Goal: Task Accomplishment & Management: Manage account settings

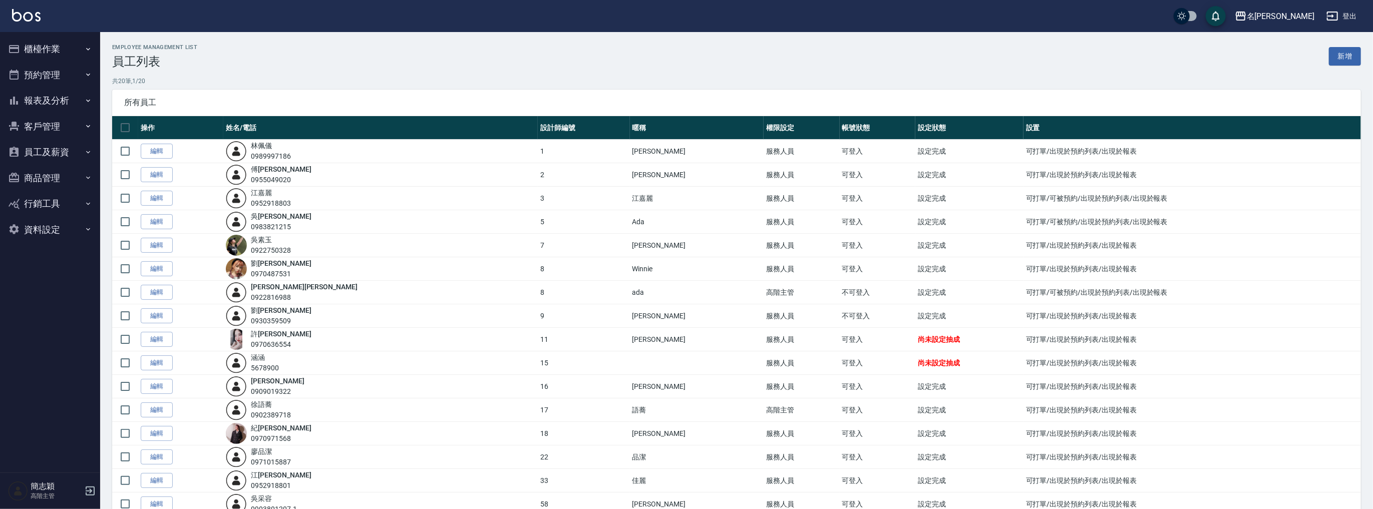
click at [69, 99] on button "報表及分析" at bounding box center [50, 101] width 92 height 26
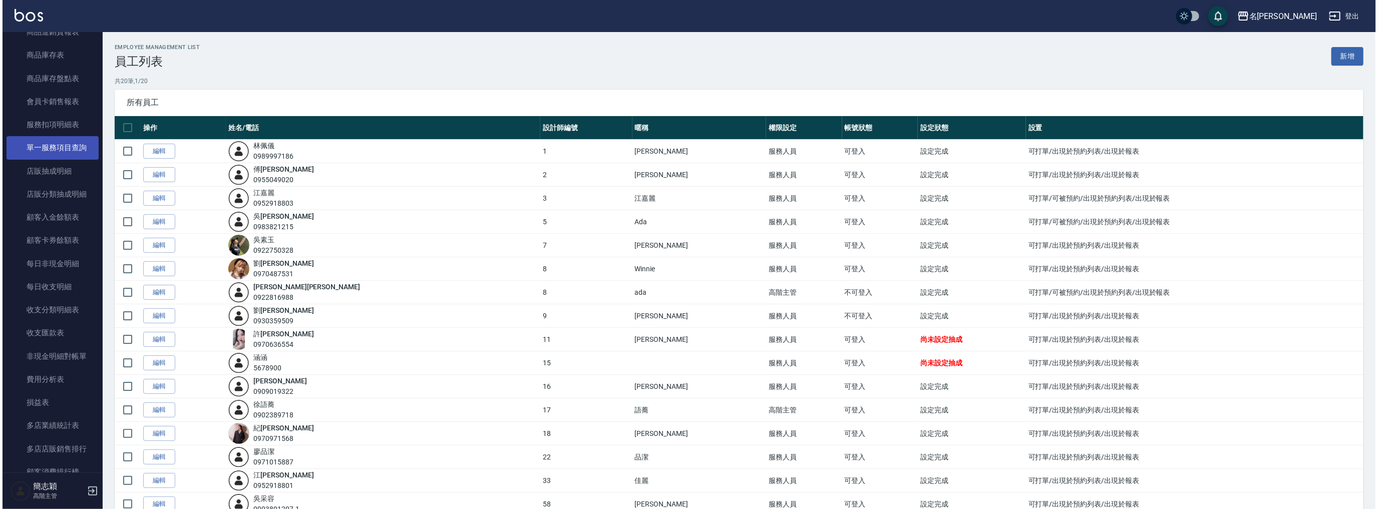
scroll to position [748, 0]
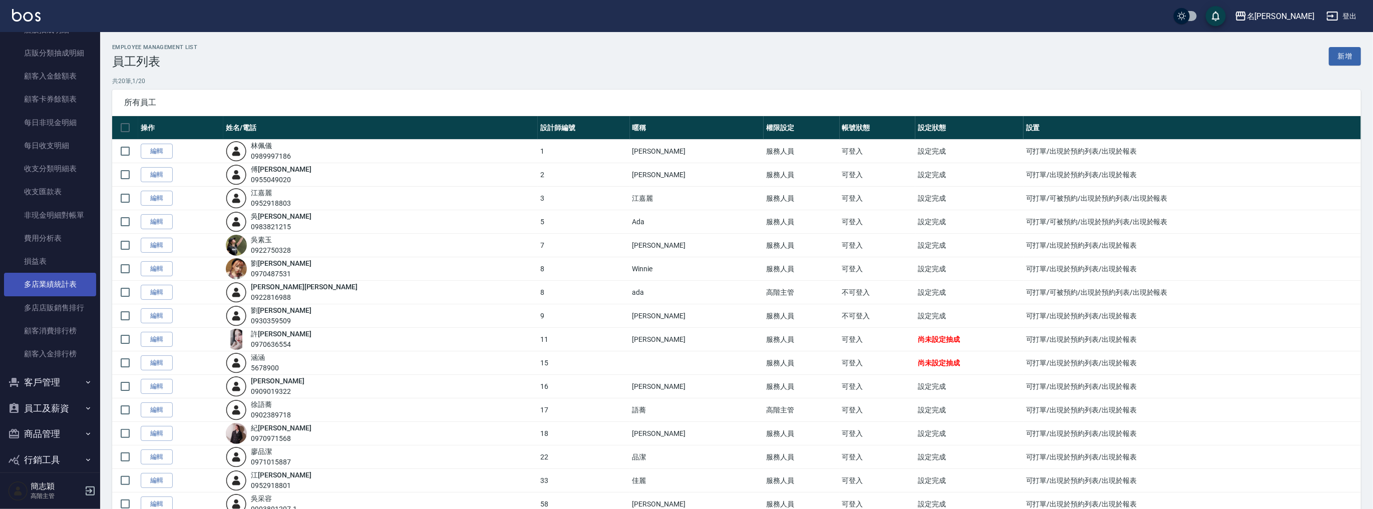
click at [61, 277] on link "多店業績統計表" at bounding box center [50, 284] width 92 height 23
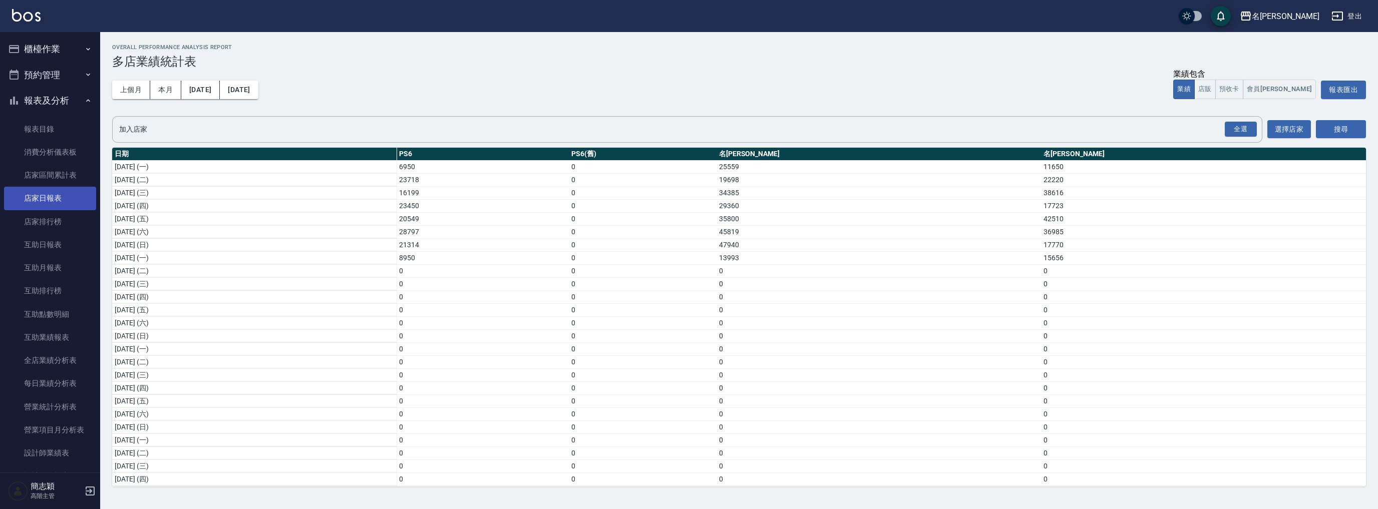
click at [53, 204] on link "店家日報表" at bounding box center [50, 198] width 92 height 23
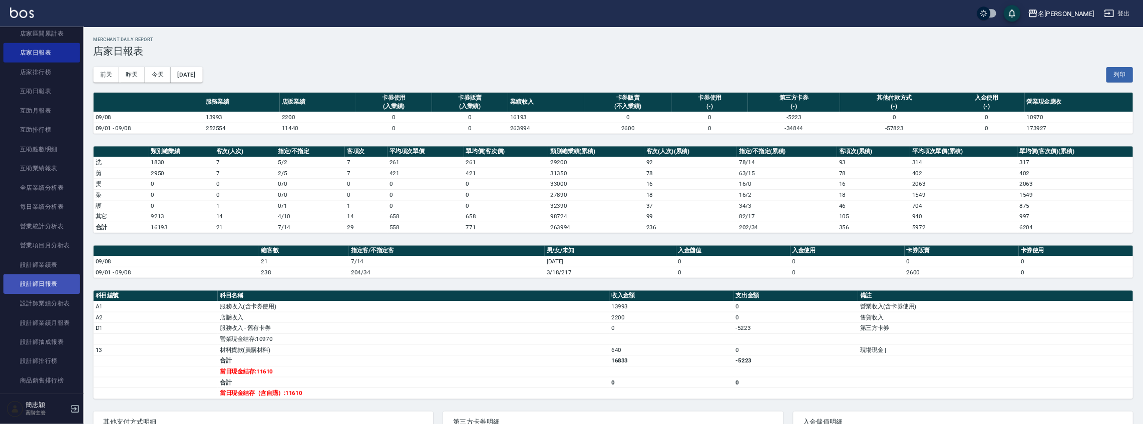
scroll to position [187, 0]
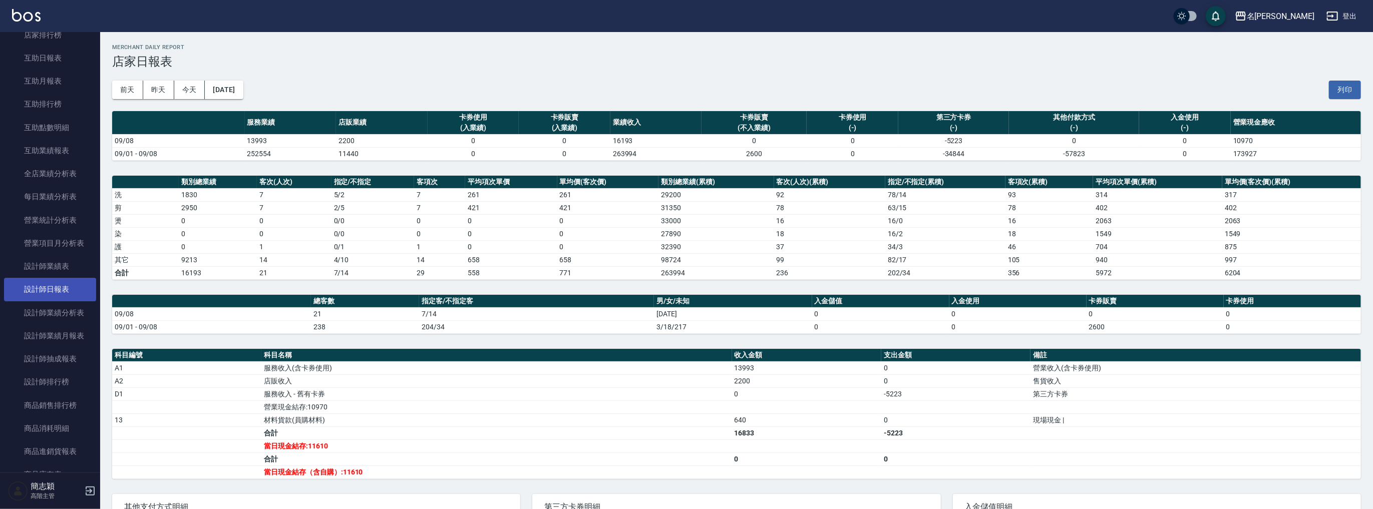
click at [66, 285] on link "設計師日報表" at bounding box center [50, 289] width 92 height 23
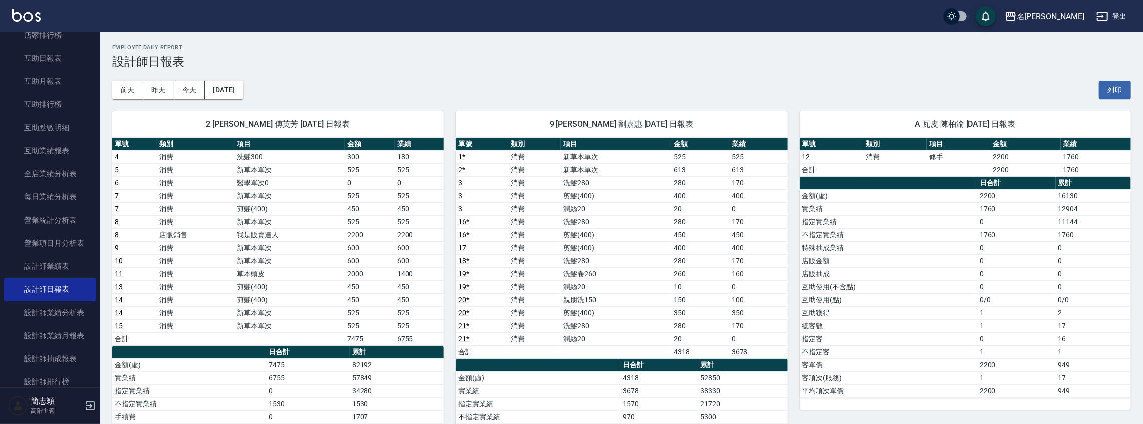
scroll to position [187, 0]
drag, startPoint x: 1360, startPoint y: 0, endPoint x: 709, endPoint y: 83, distance: 656.2
click at [709, 83] on div "前天 昨天 今天 2025/09/08 列印" at bounding box center [621, 90] width 1019 height 43
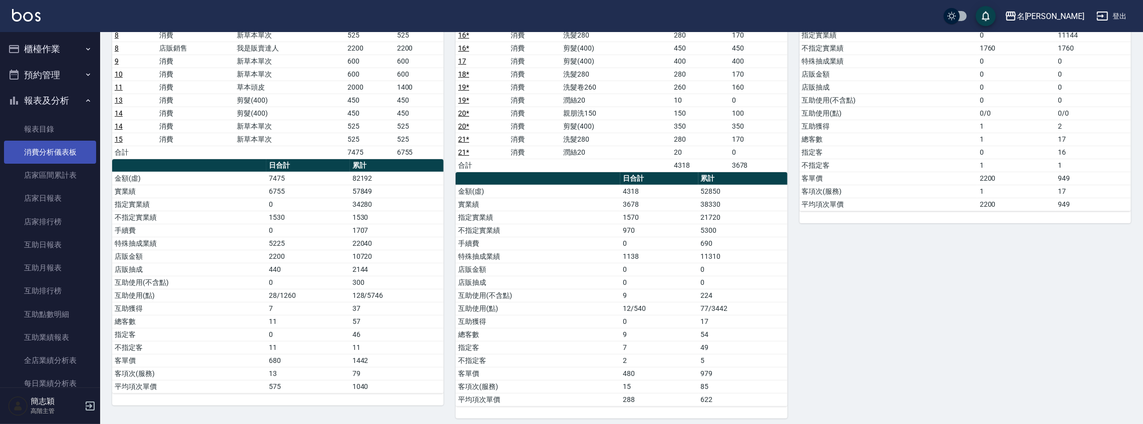
scroll to position [0, 0]
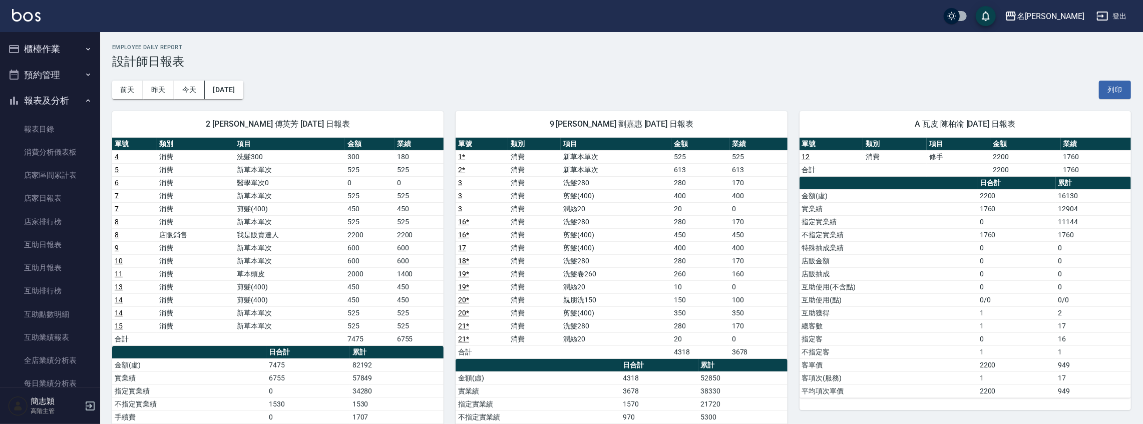
click at [52, 46] on button "櫃檯作業" at bounding box center [50, 49] width 92 height 26
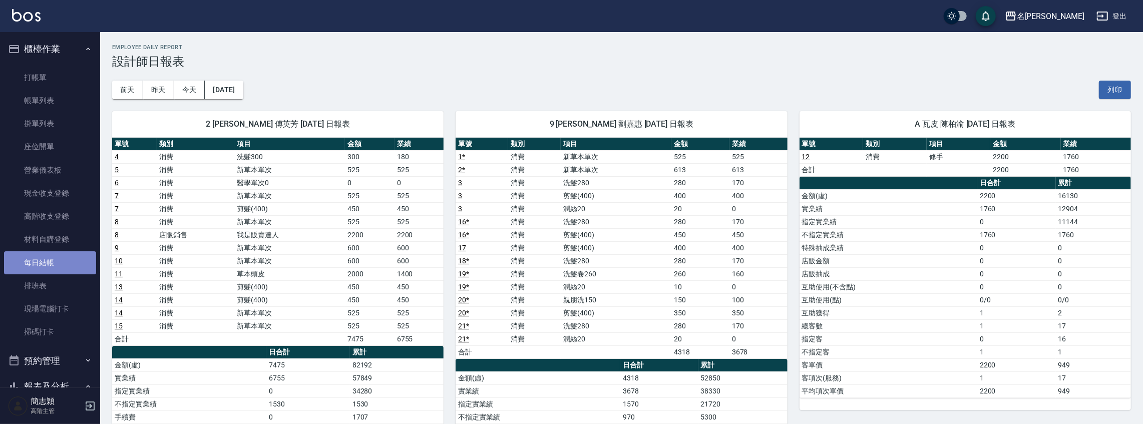
click at [60, 251] on link "每日結帳" at bounding box center [50, 262] width 92 height 23
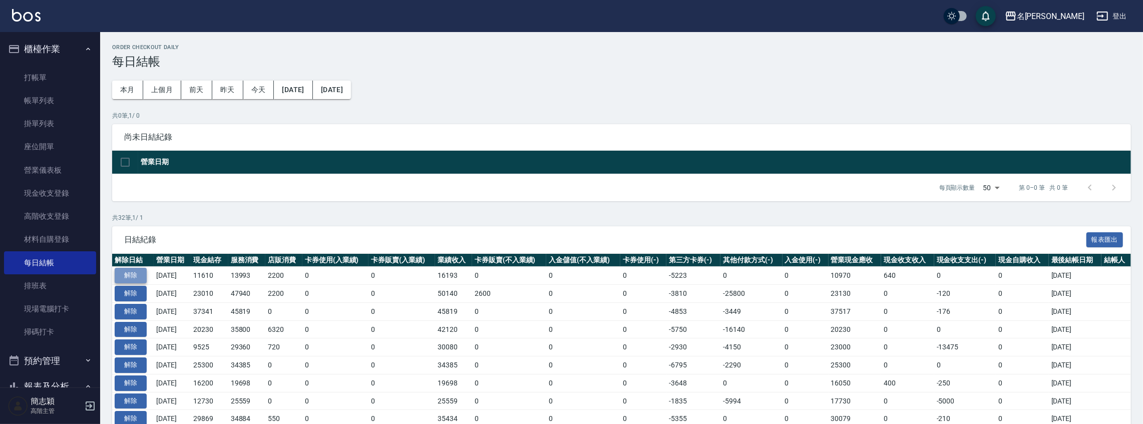
click at [130, 273] on button "解除" at bounding box center [131, 276] width 32 height 16
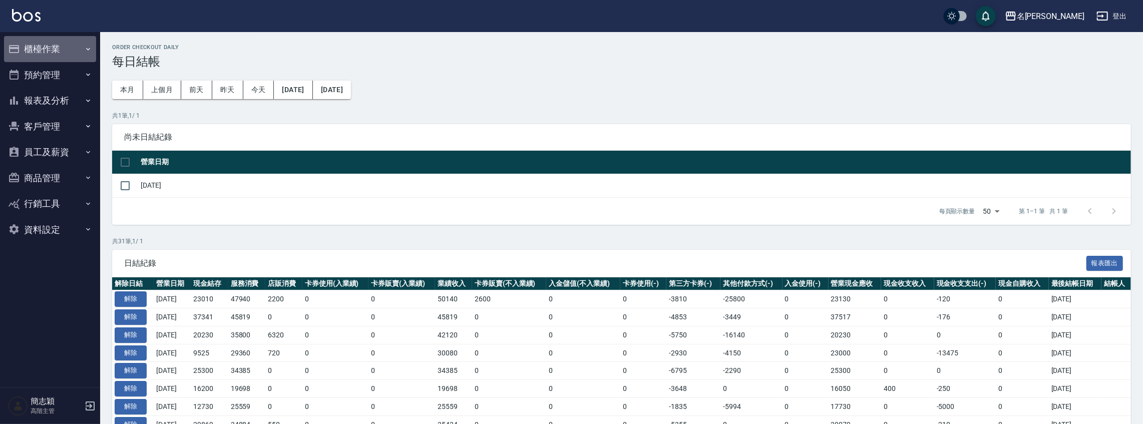
click at [65, 51] on button "櫃檯作業" at bounding box center [50, 49] width 92 height 26
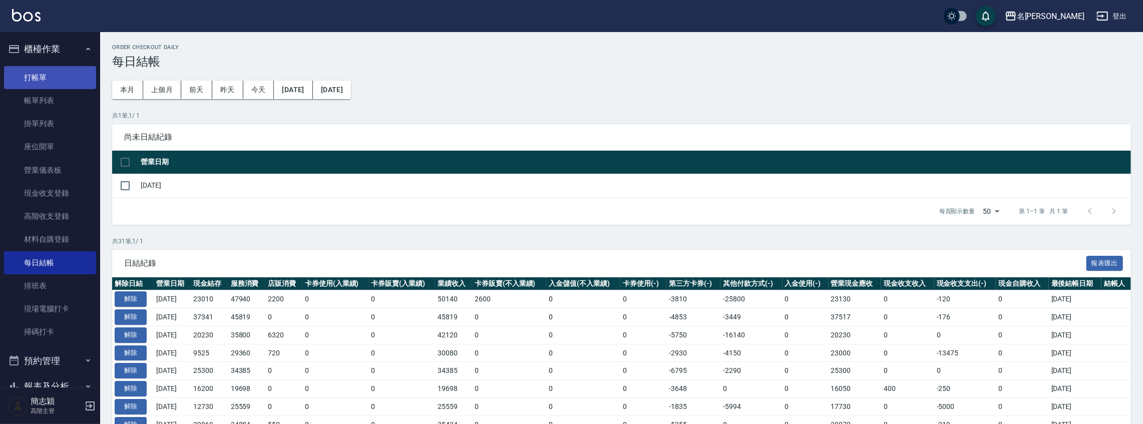
click at [57, 81] on link "打帳單" at bounding box center [50, 77] width 92 height 23
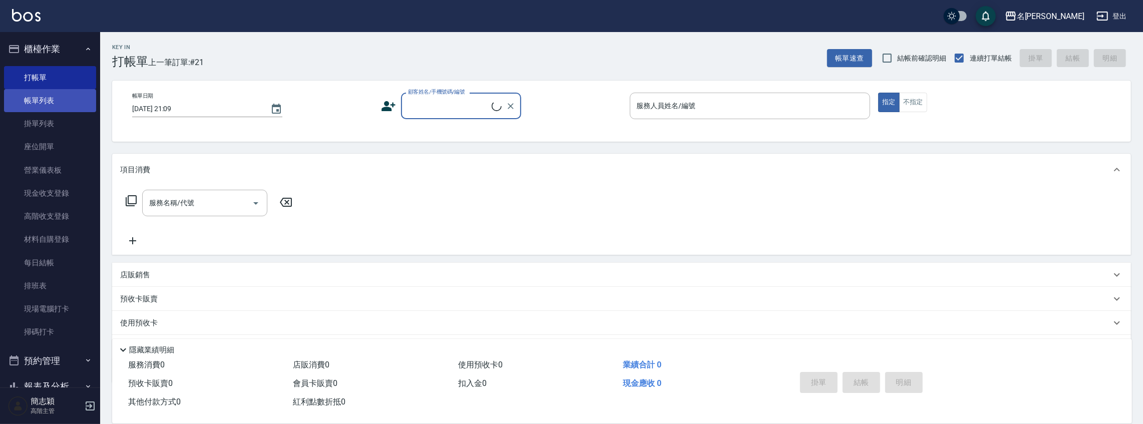
click at [58, 99] on link "帳單列表" at bounding box center [50, 100] width 92 height 23
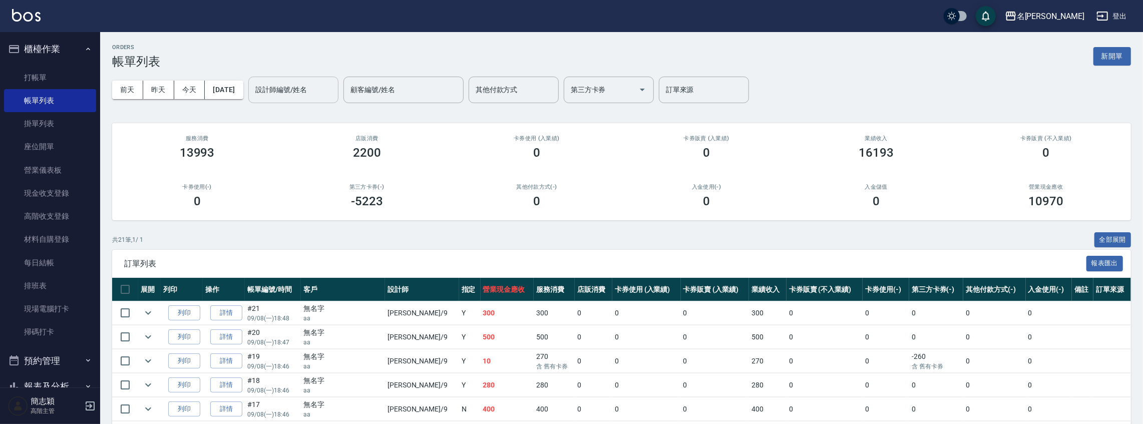
click at [290, 89] on input "設計師編號/姓名" at bounding box center [293, 90] width 81 height 18
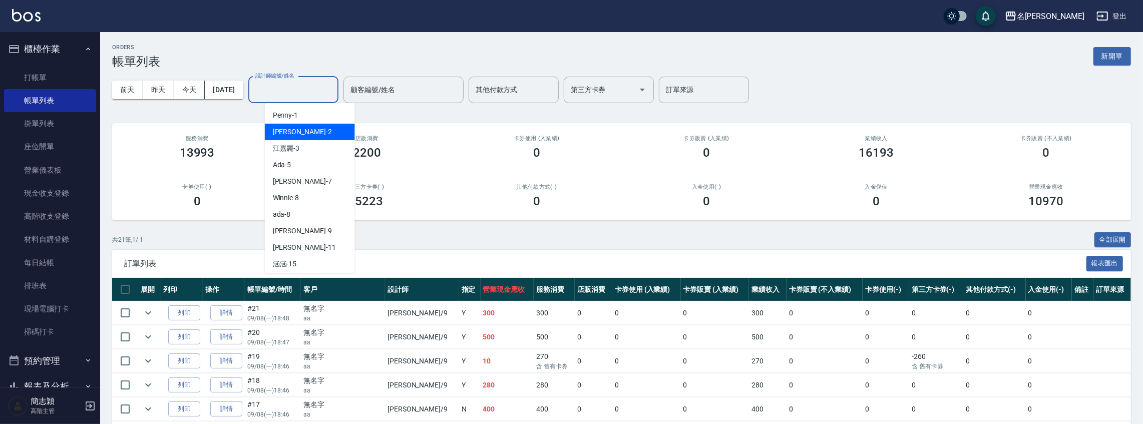
click at [304, 132] on div "[PERSON_NAME] -2" at bounding box center [310, 132] width 90 height 17
type input "[PERSON_NAME]-2"
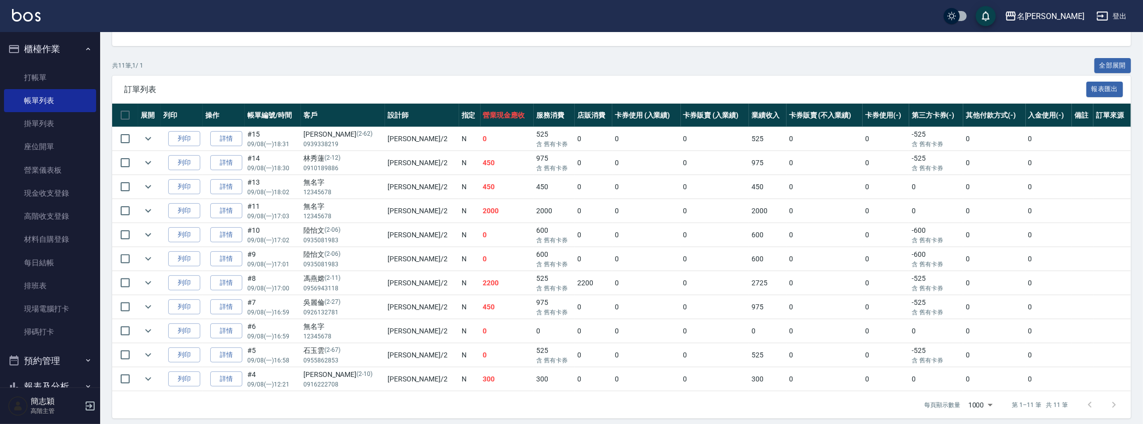
scroll to position [176, 0]
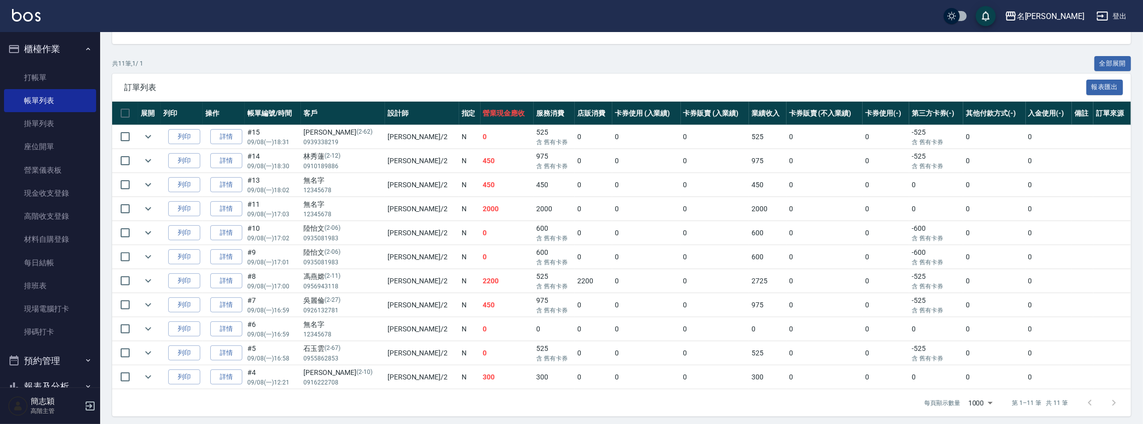
click at [224, 372] on link "詳情" at bounding box center [226, 378] width 32 height 16
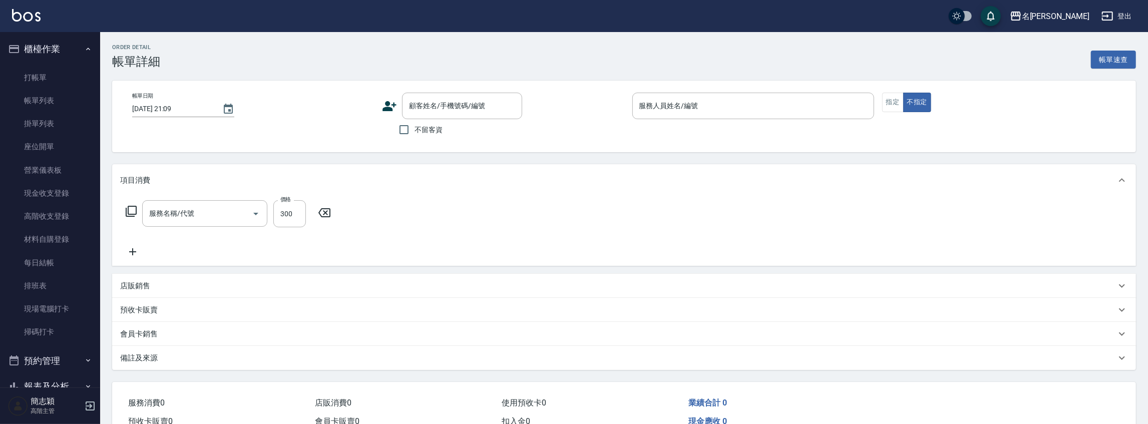
type input "[DATE] 12:21"
type input "[PERSON_NAME]-2"
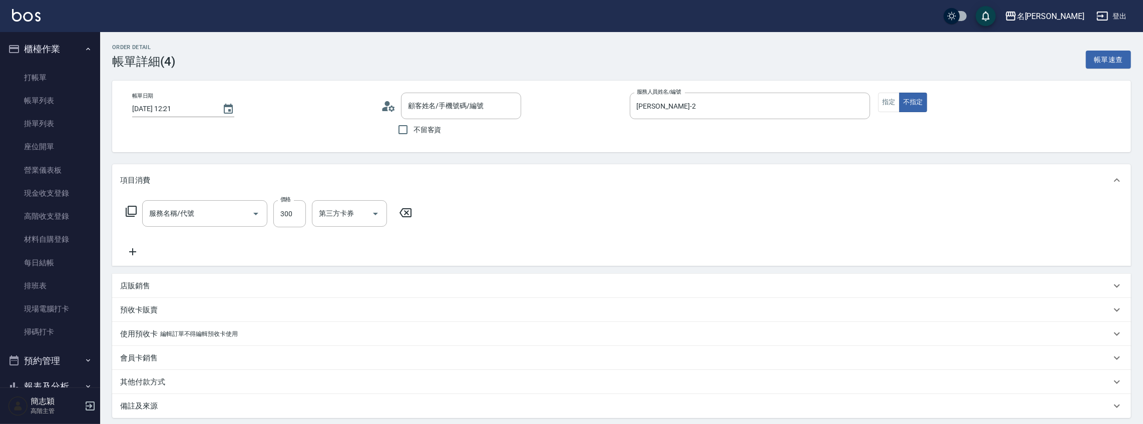
type input "[PERSON_NAME]/0916222708/2-10"
type input "洗髮300(221)"
click at [895, 105] on button "指定" at bounding box center [889, 103] width 22 height 20
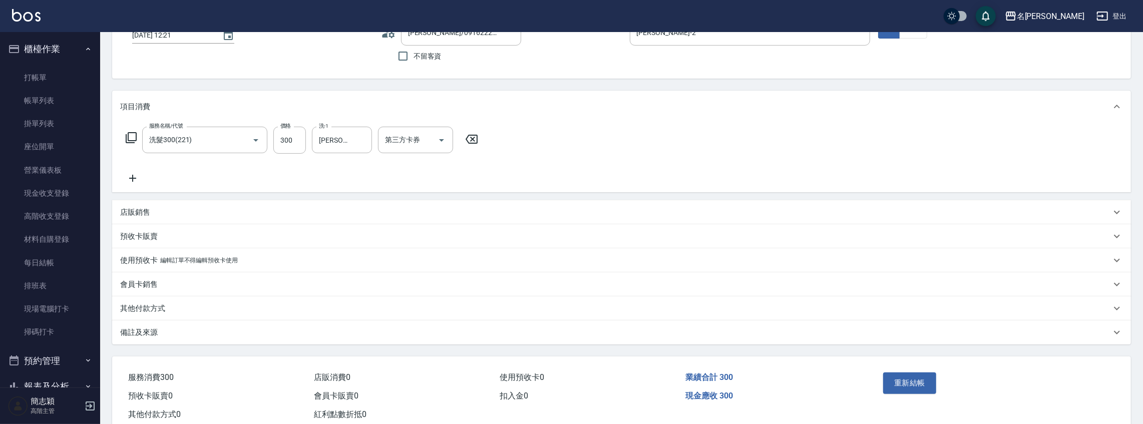
scroll to position [101, 0]
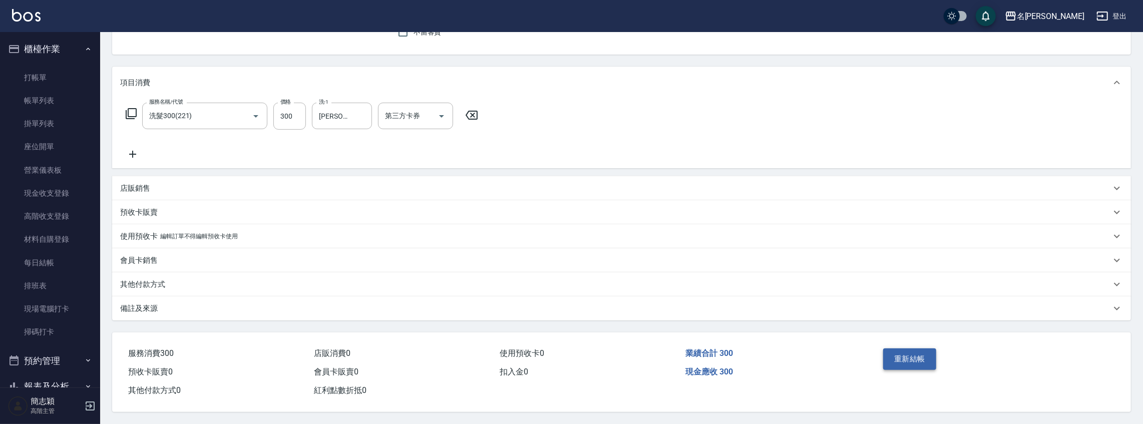
click at [922, 354] on button "重新結帳" at bounding box center [909, 359] width 53 height 21
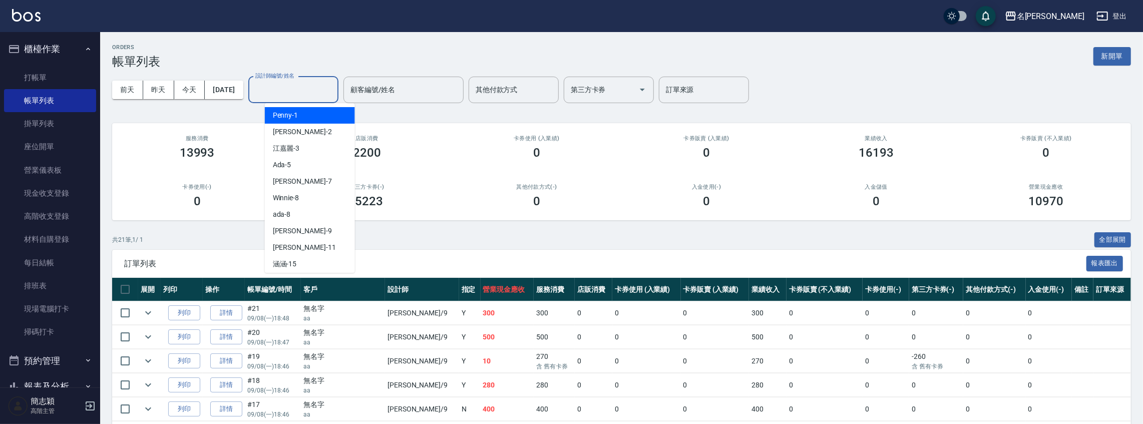
click at [293, 92] on input "設計師編號/姓名" at bounding box center [293, 90] width 81 height 18
click at [301, 127] on div "[PERSON_NAME] -2" at bounding box center [310, 132] width 90 height 17
type input "[PERSON_NAME]-2"
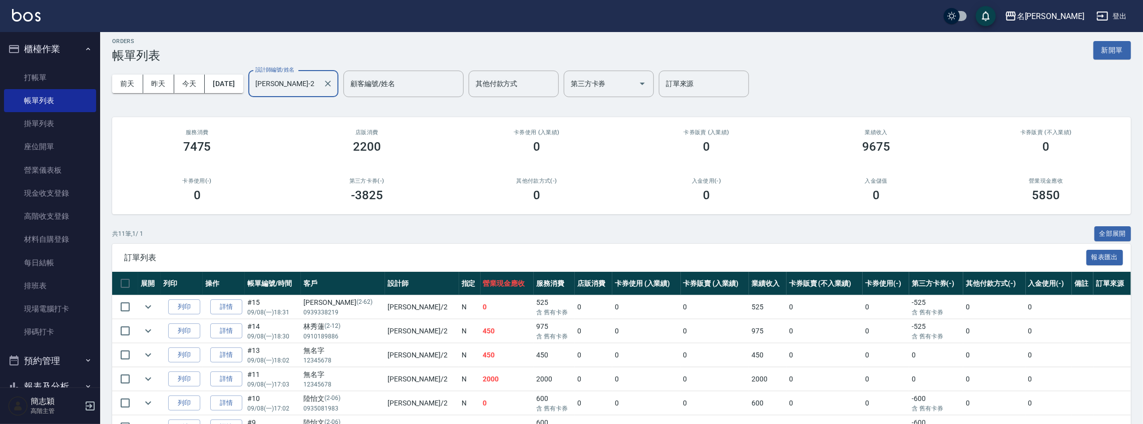
scroll to position [176, 0]
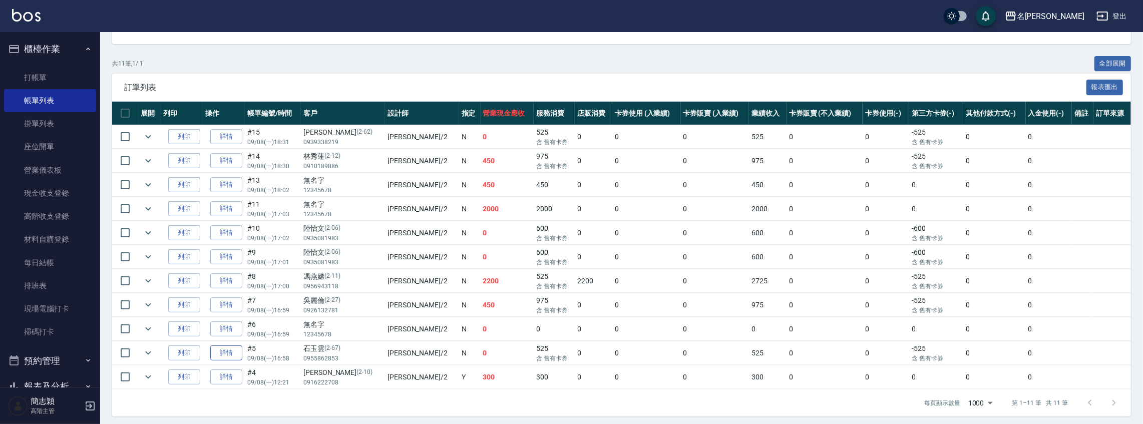
click at [222, 351] on link "詳情" at bounding box center [226, 354] width 32 height 16
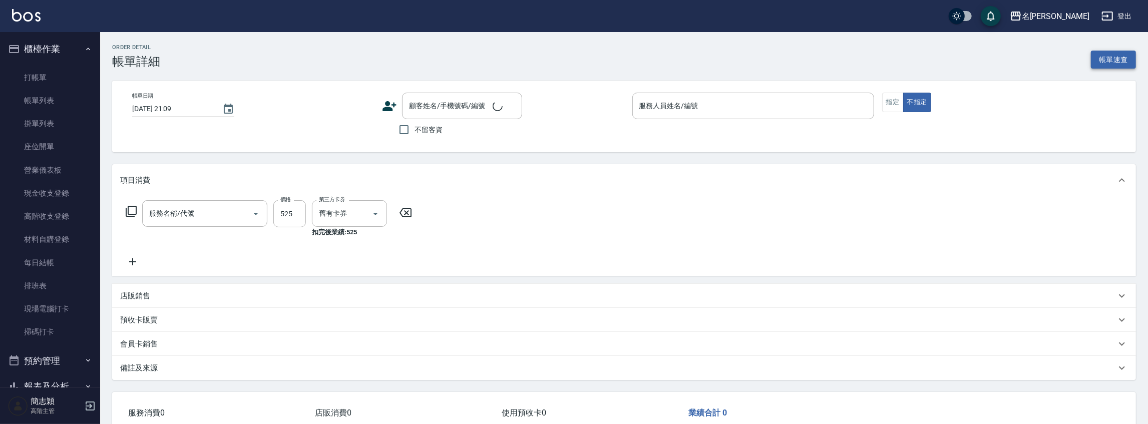
type input "[DATE] 16:58"
type input "[PERSON_NAME]-2"
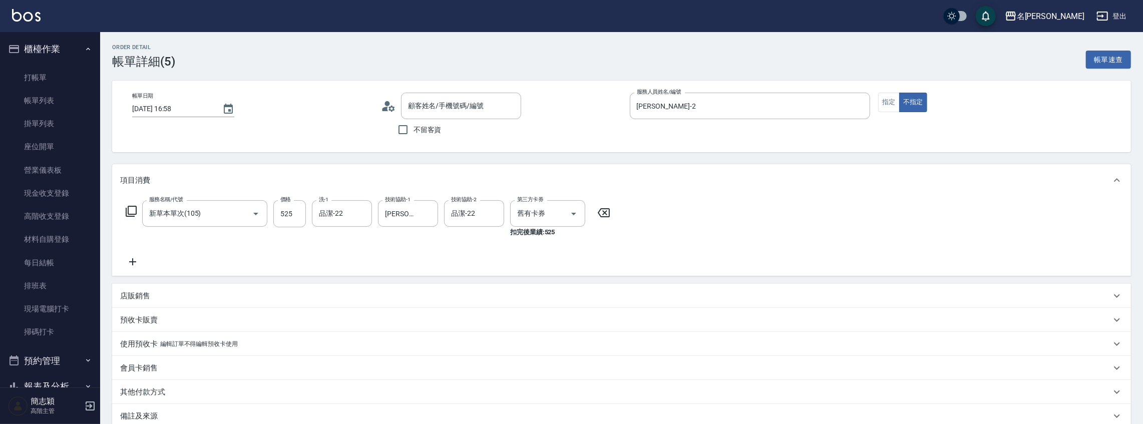
type input "石玉雲/0955862853/2-67"
type input "新草本單次(105)"
click at [887, 101] on button "指定" at bounding box center [889, 103] width 22 height 20
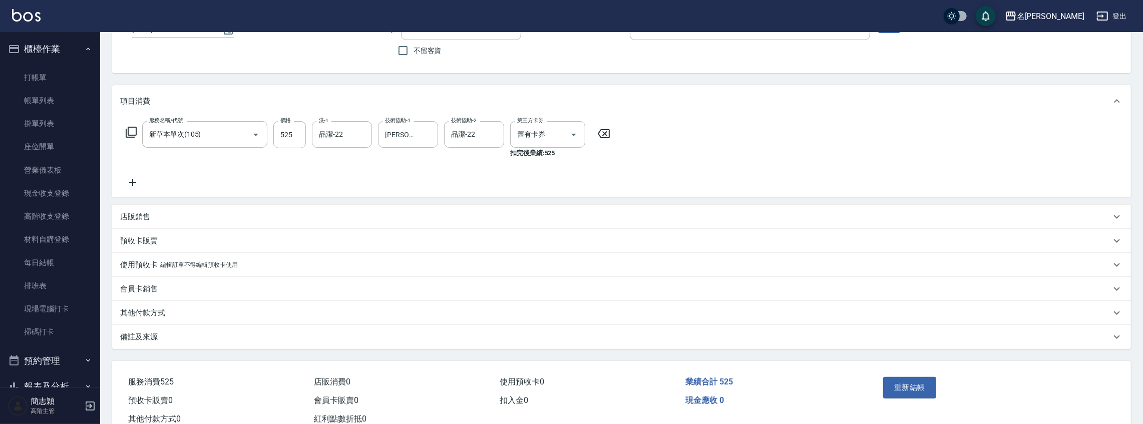
scroll to position [111, 0]
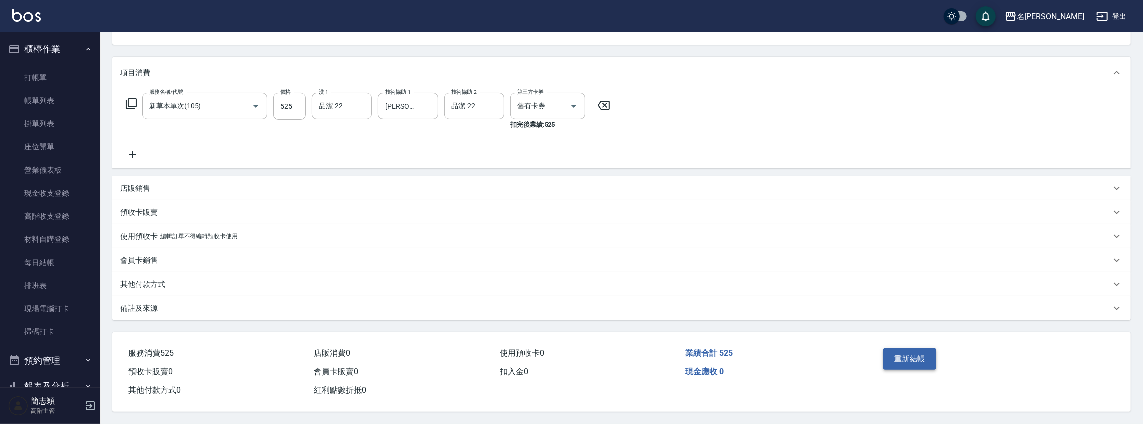
click at [912, 358] on button "重新結帳" at bounding box center [909, 359] width 53 height 21
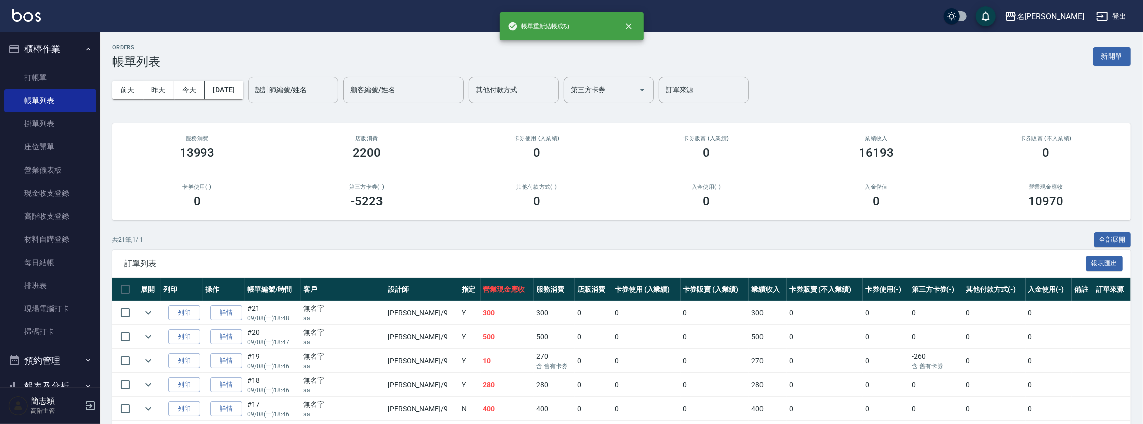
click at [307, 97] on input "設計師編號/姓名" at bounding box center [293, 90] width 81 height 18
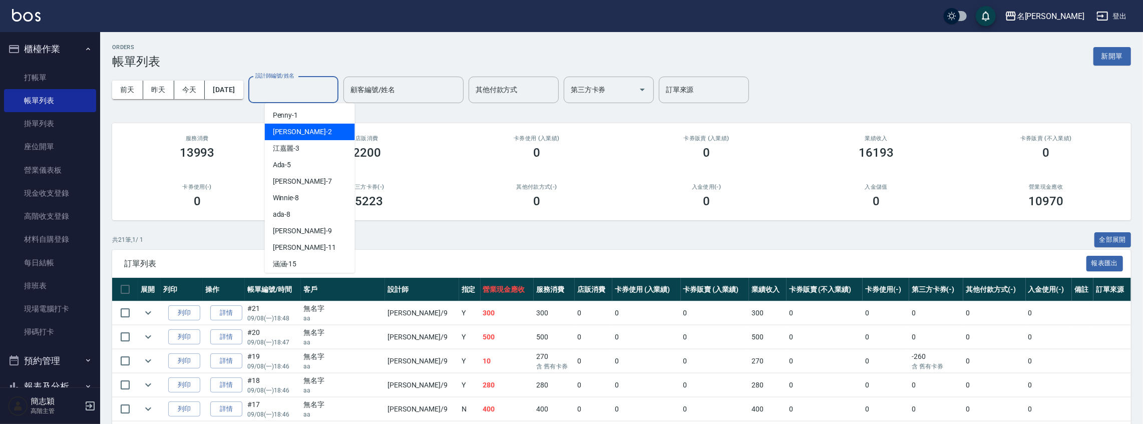
click at [301, 136] on div "[PERSON_NAME] -2" at bounding box center [310, 132] width 90 height 17
type input "[PERSON_NAME]-2"
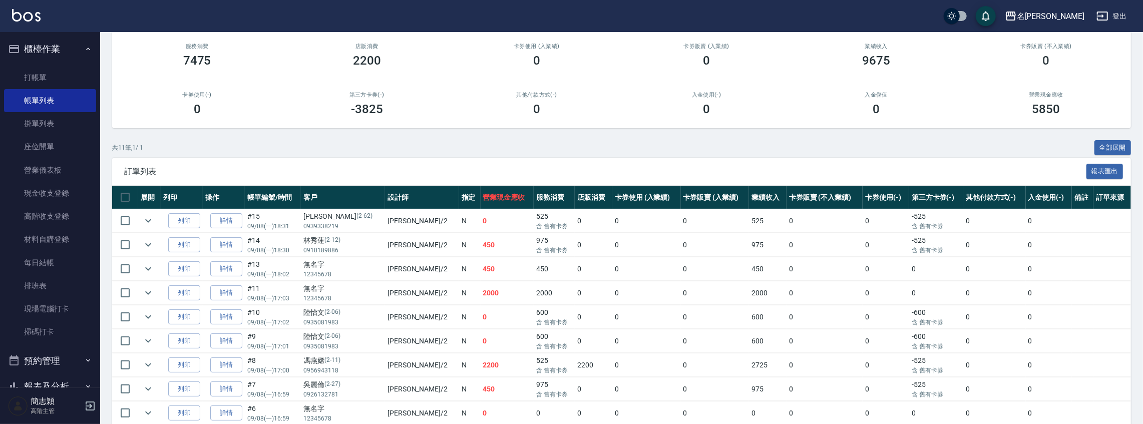
scroll to position [176, 0]
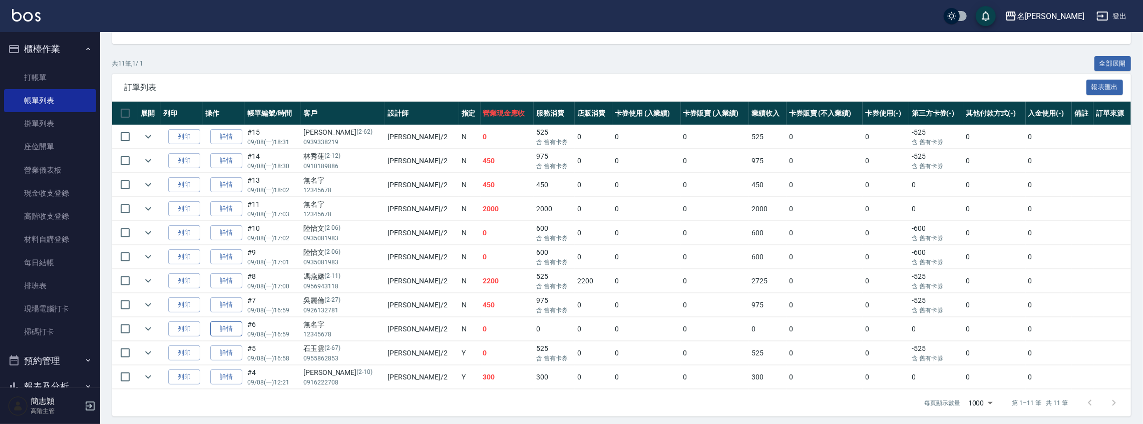
click at [223, 325] on link "詳情" at bounding box center [226, 329] width 32 height 16
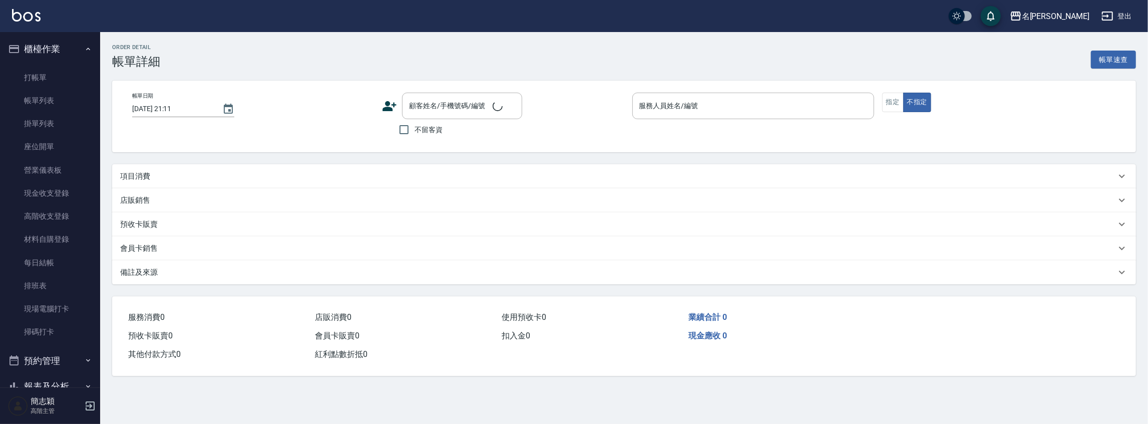
type input "[DATE] 16:59"
type input "[PERSON_NAME]-2"
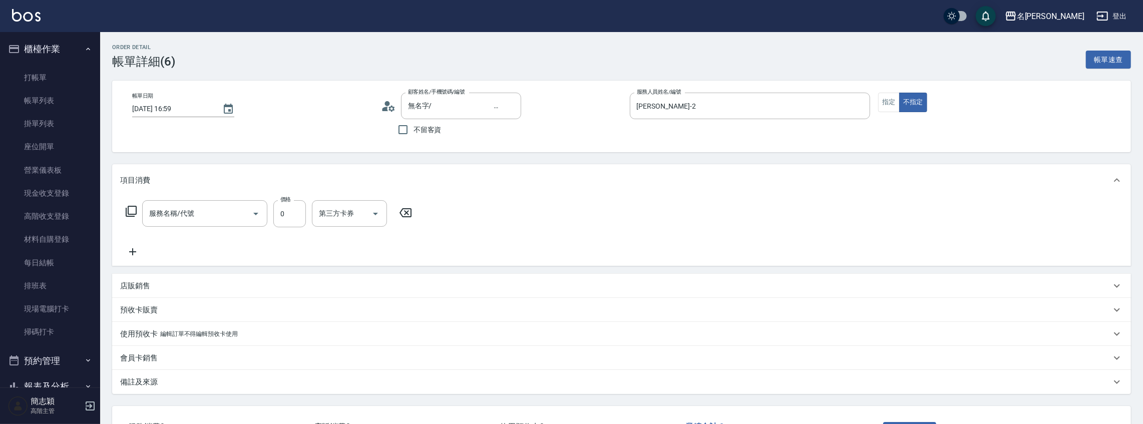
type input "無名字/ 12345678 /null"
type input "醫學單次0(624)"
click at [884, 105] on button "指定" at bounding box center [889, 103] width 22 height 20
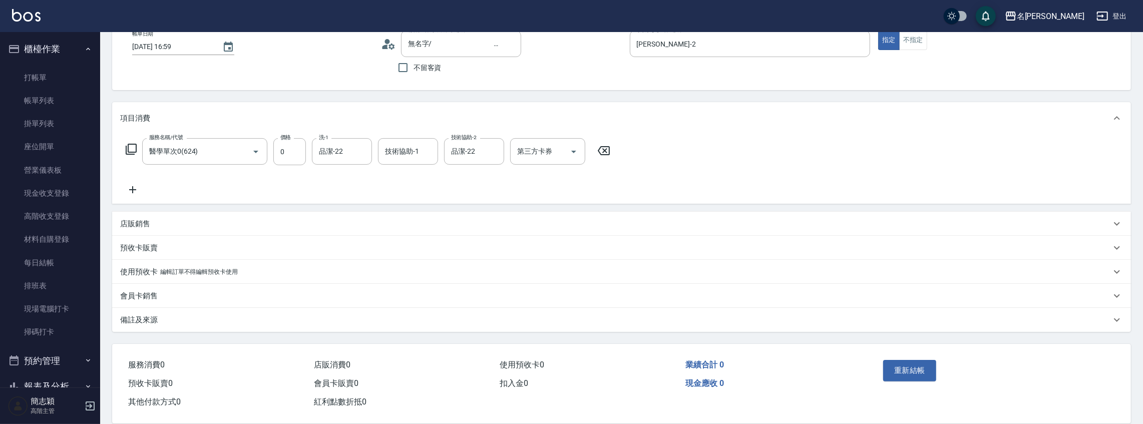
scroll to position [77, 0]
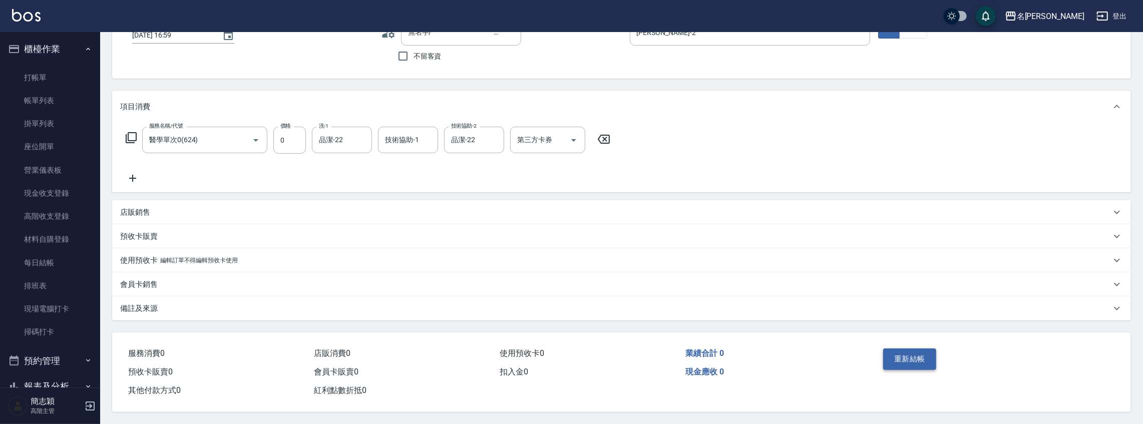
click at [908, 361] on button "重新結帳" at bounding box center [909, 359] width 53 height 21
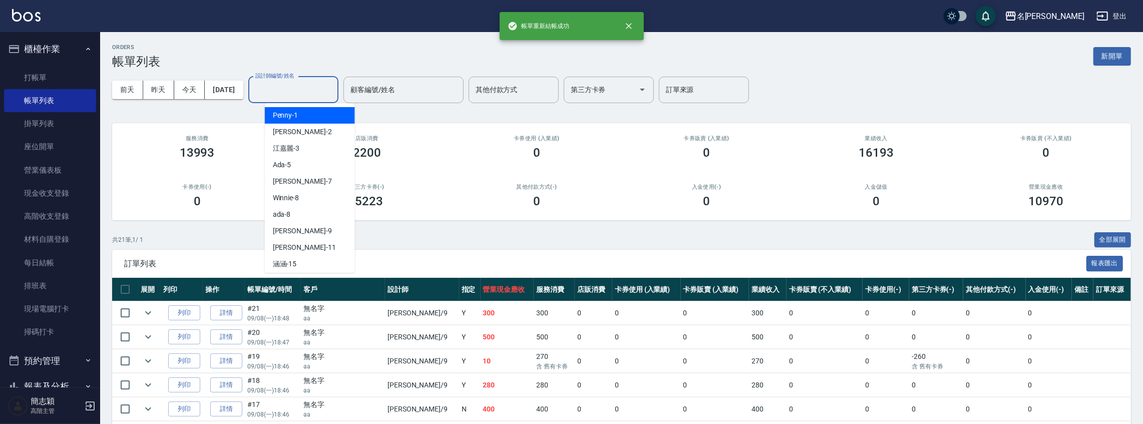
click at [324, 87] on input "設計師編號/姓名" at bounding box center [293, 90] width 81 height 18
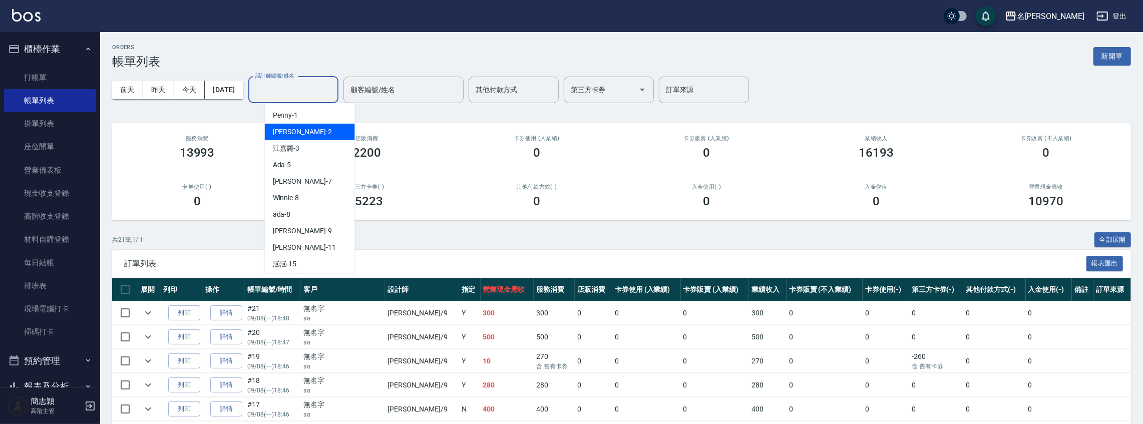
click at [307, 138] on div "[PERSON_NAME] -2" at bounding box center [310, 132] width 90 height 17
type input "[PERSON_NAME]-2"
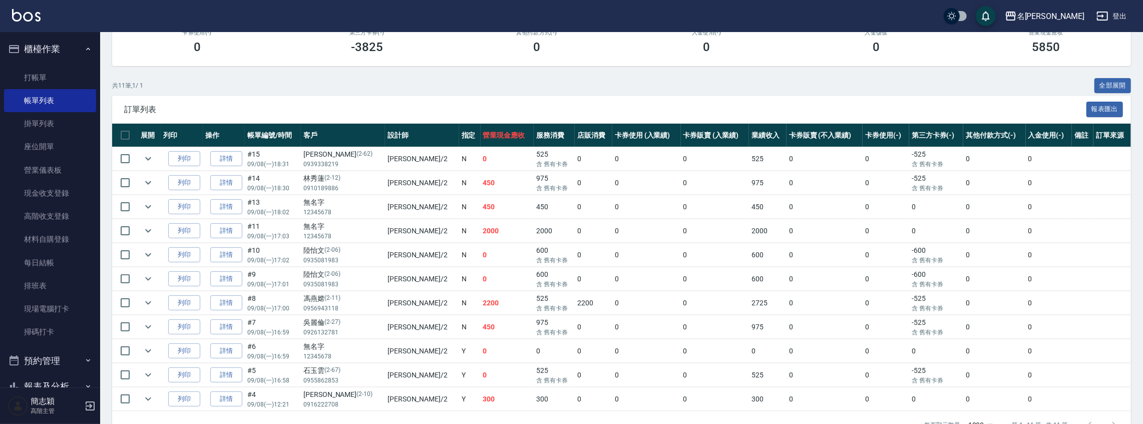
scroll to position [176, 0]
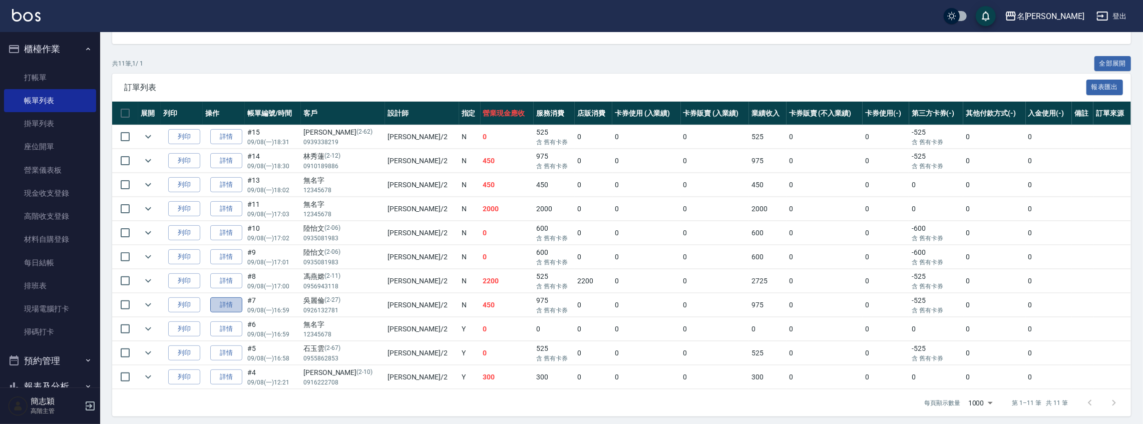
click at [221, 301] on link "詳情" at bounding box center [226, 305] width 32 height 16
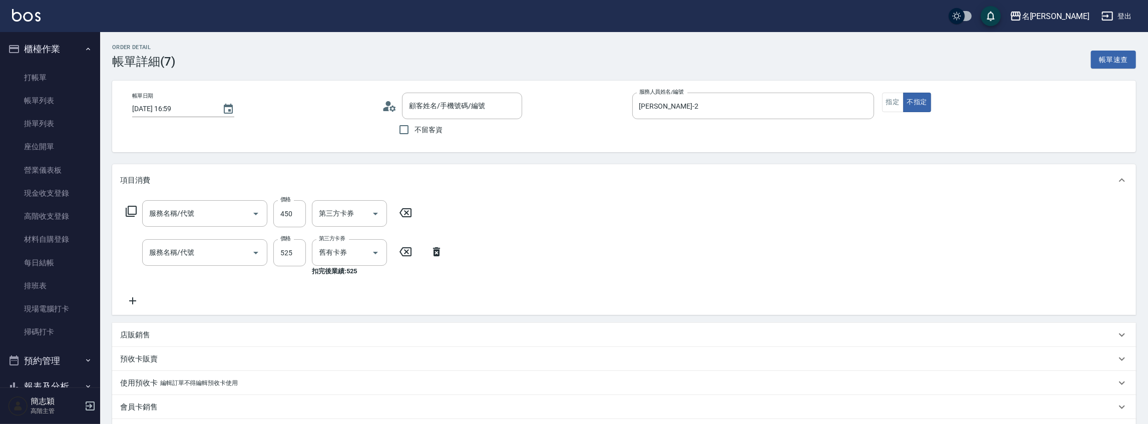
type input "[DATE] 16:59"
type input "[PERSON_NAME]-2"
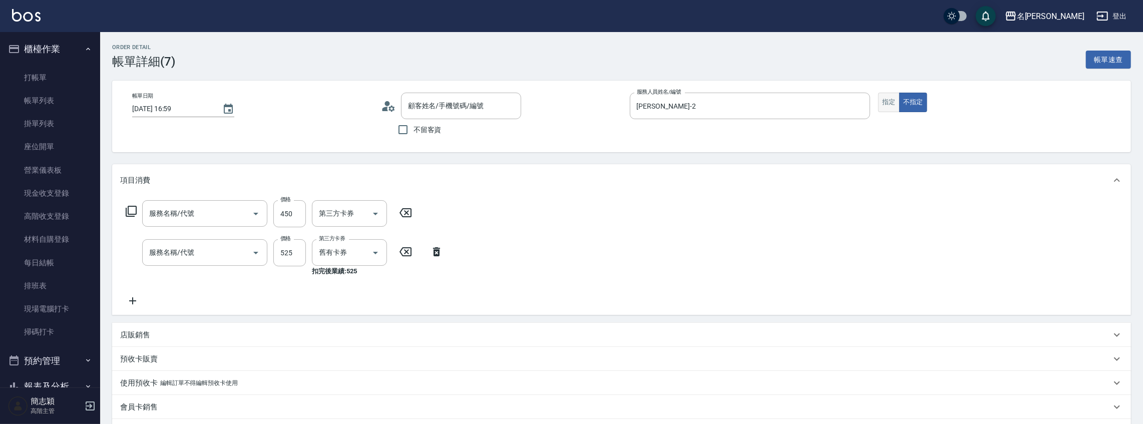
type input "剪髮(400)(401)"
type input "新草本單次(105)"
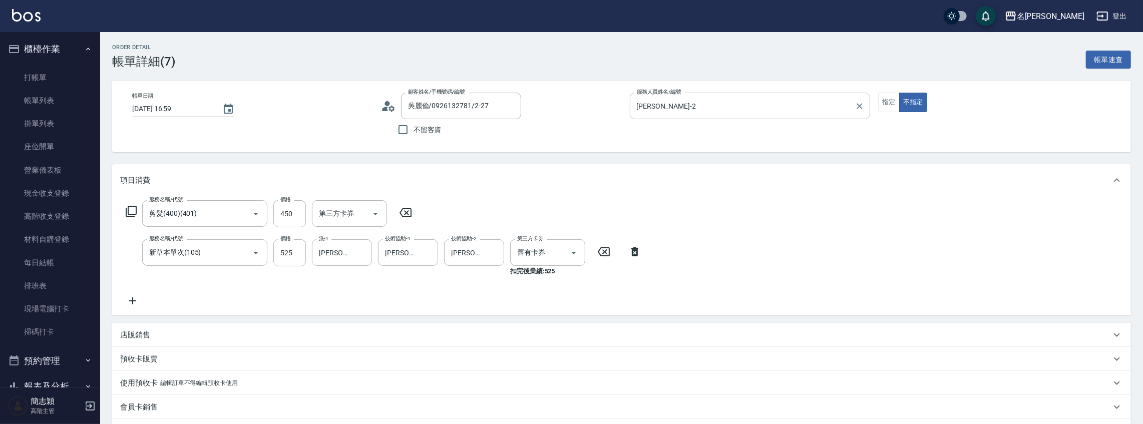
type input "吳麗倫/0926132781/2-27"
click at [885, 104] on button "指定" at bounding box center [889, 103] width 22 height 20
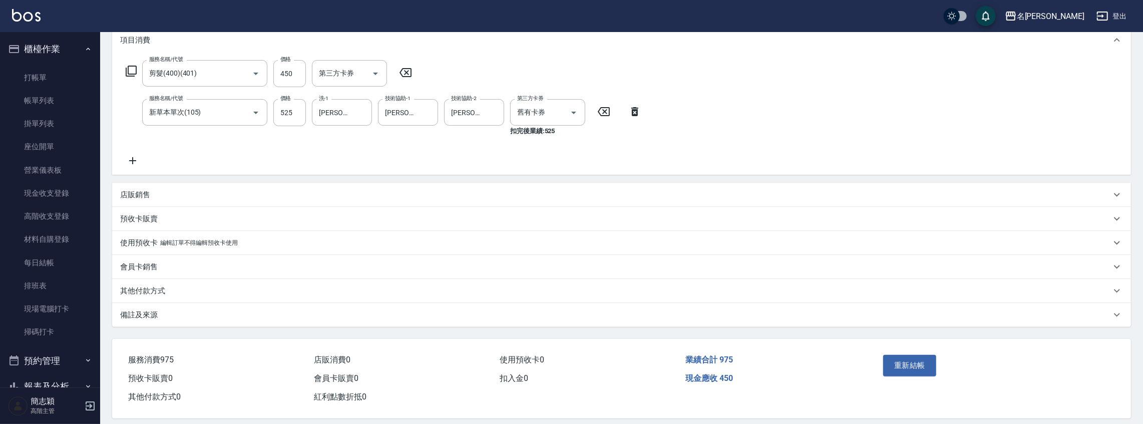
scroll to position [150, 0]
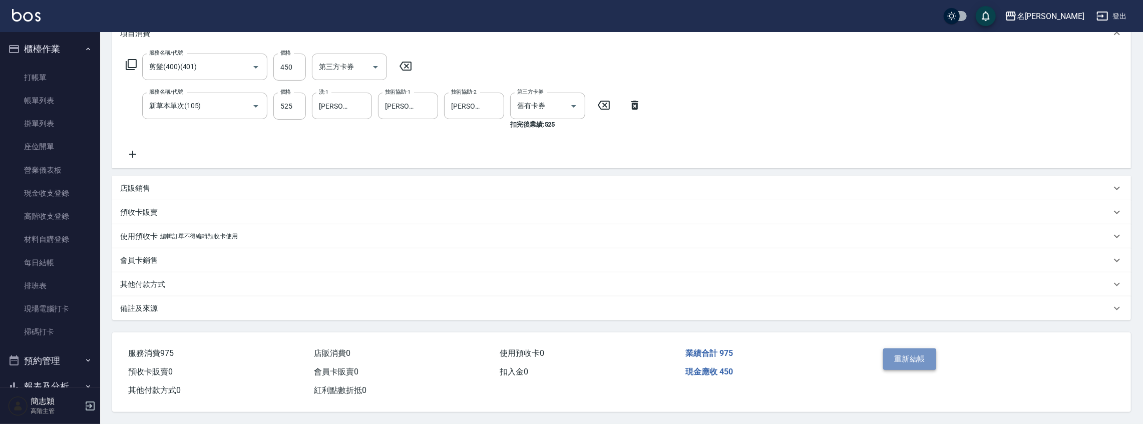
click at [913, 349] on button "重新結帳" at bounding box center [909, 359] width 53 height 21
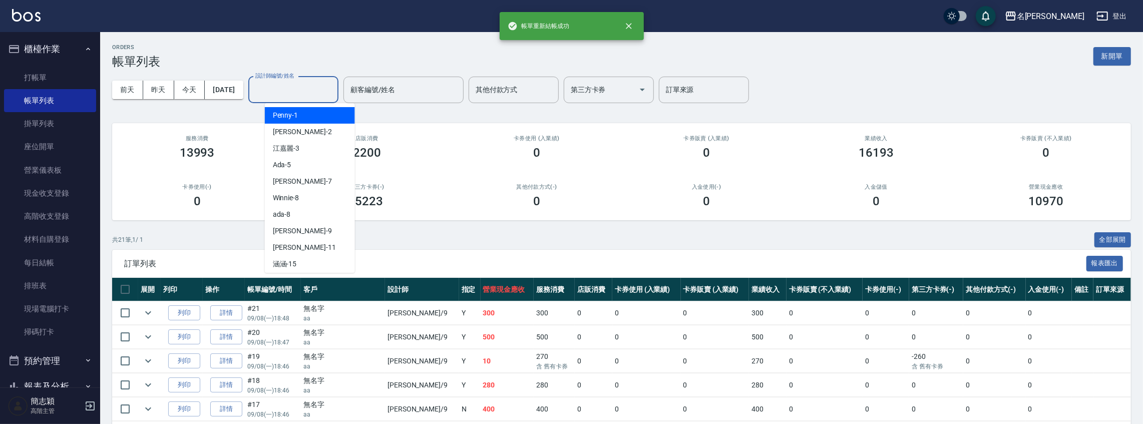
click at [308, 87] on input "設計師編號/姓名" at bounding box center [293, 90] width 81 height 18
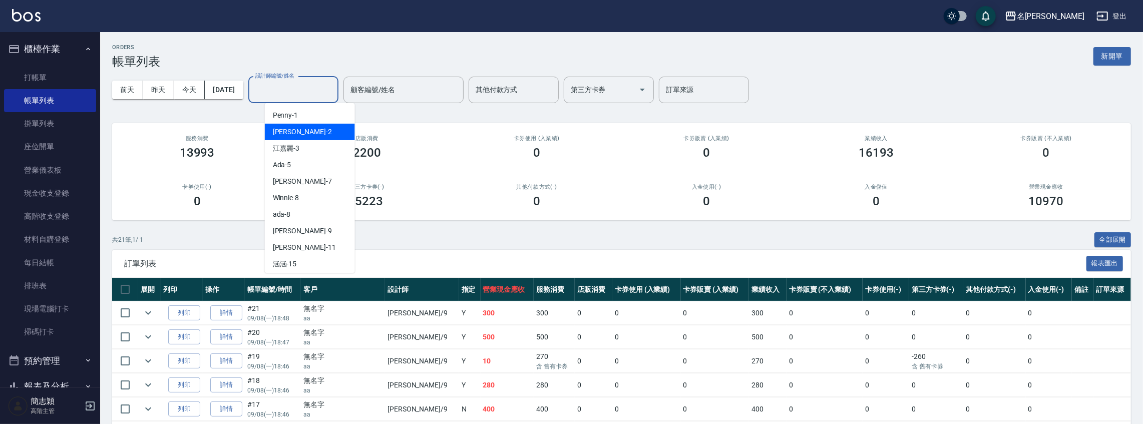
click at [303, 133] on div "[PERSON_NAME] -2" at bounding box center [310, 132] width 90 height 17
type input "[PERSON_NAME]-2"
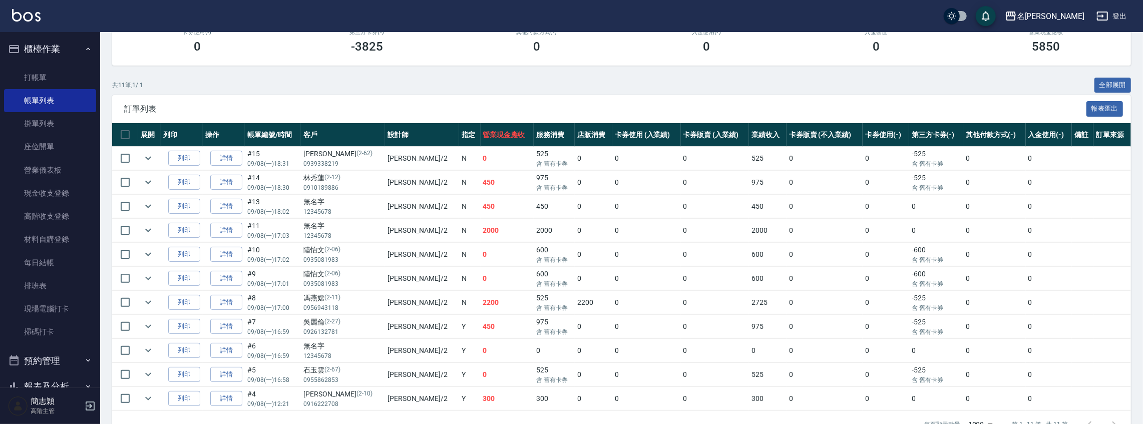
scroll to position [176, 0]
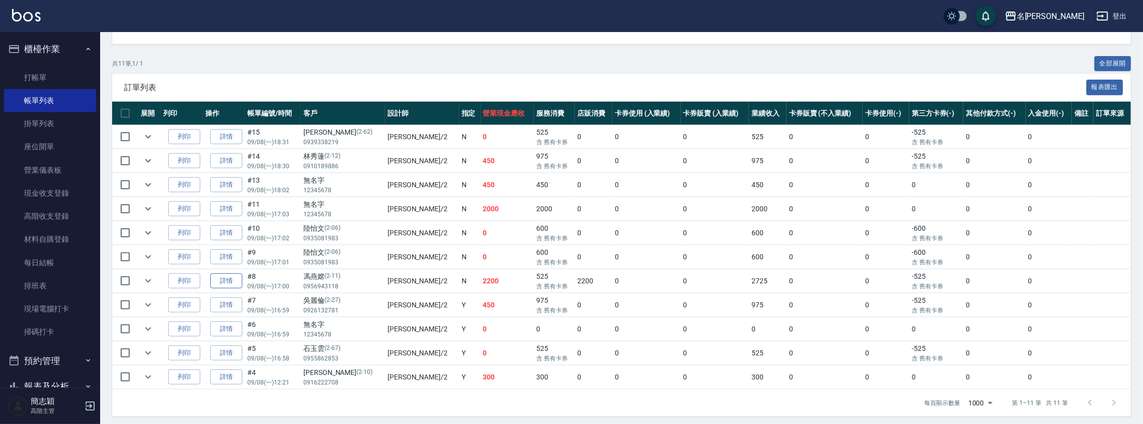
click at [218, 277] on link "詳情" at bounding box center [226, 281] width 32 height 16
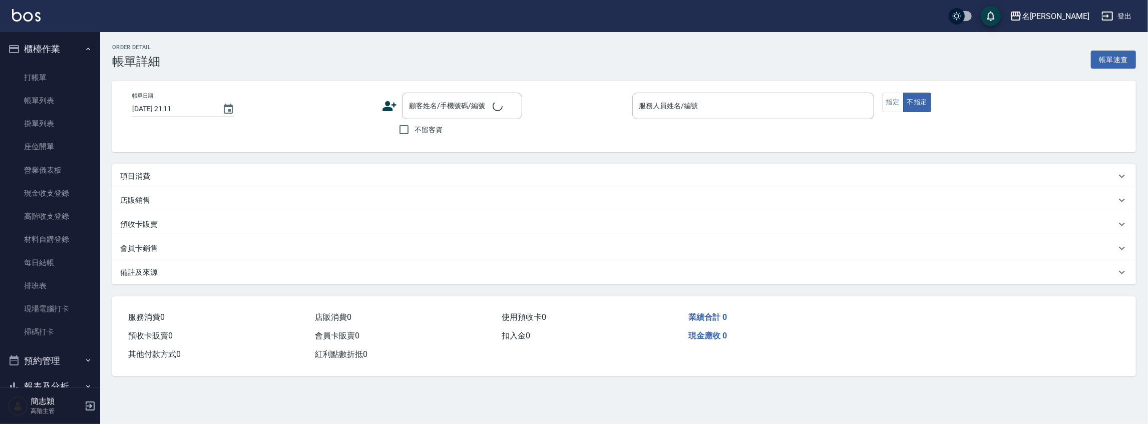
type input "[DATE] 17:00"
type input "[PERSON_NAME]-2"
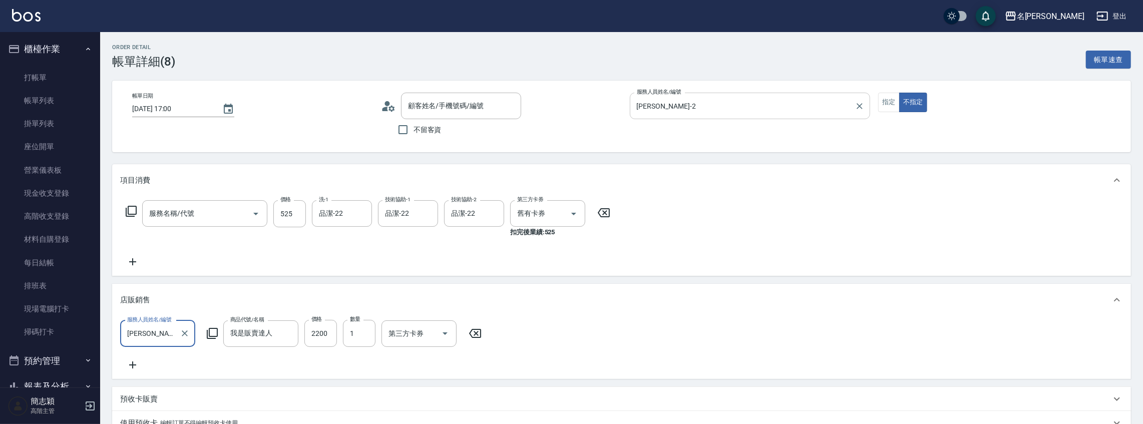
type input "馮燕嫦/0956943118/2-11"
type input "新草本單次(105)"
click at [891, 102] on button "指定" at bounding box center [889, 103] width 22 height 20
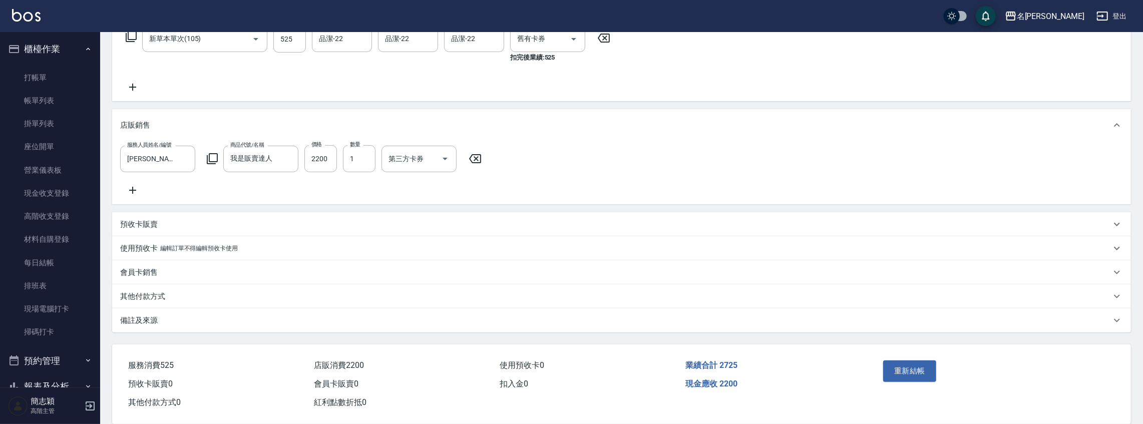
scroll to position [195, 0]
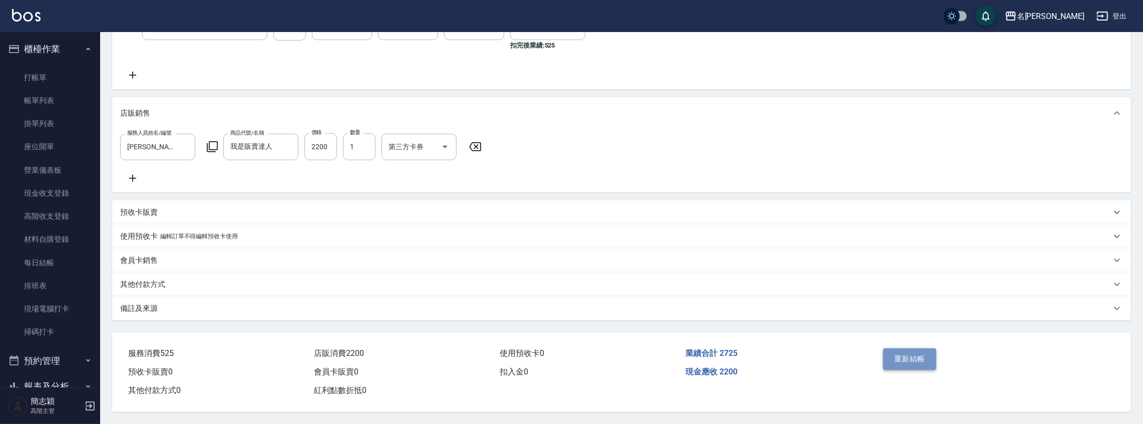
click at [884, 358] on button "重新結帳" at bounding box center [909, 359] width 53 height 21
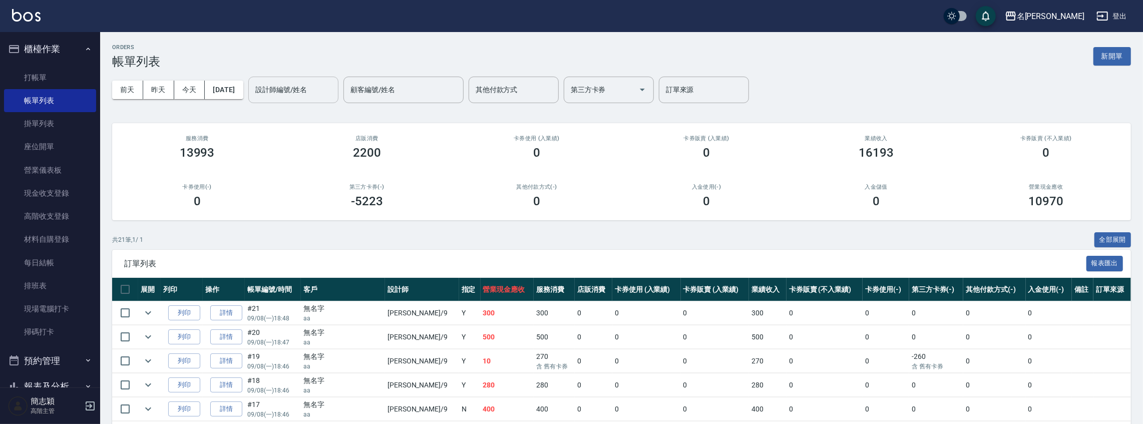
click at [309, 88] on input "設計師編號/姓名" at bounding box center [293, 90] width 81 height 18
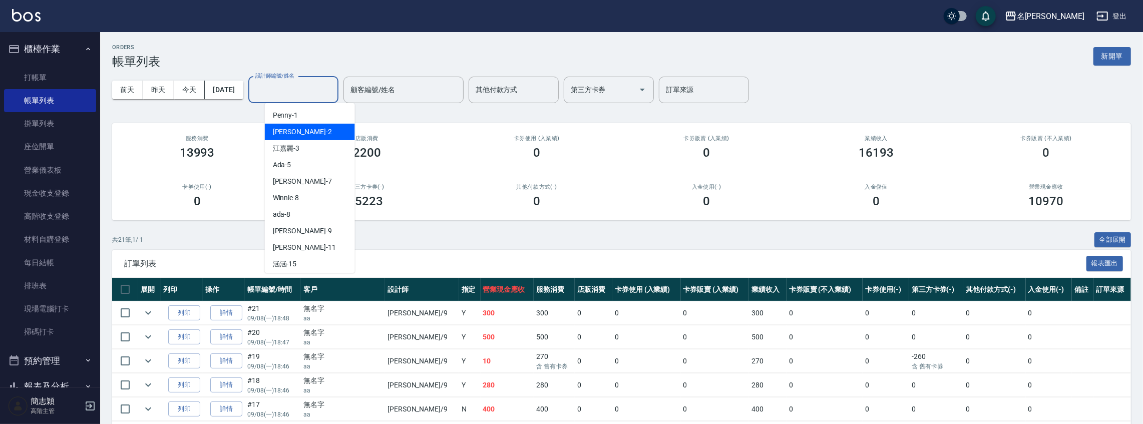
click at [310, 132] on div "[PERSON_NAME] -2" at bounding box center [310, 132] width 90 height 17
type input "[PERSON_NAME]-2"
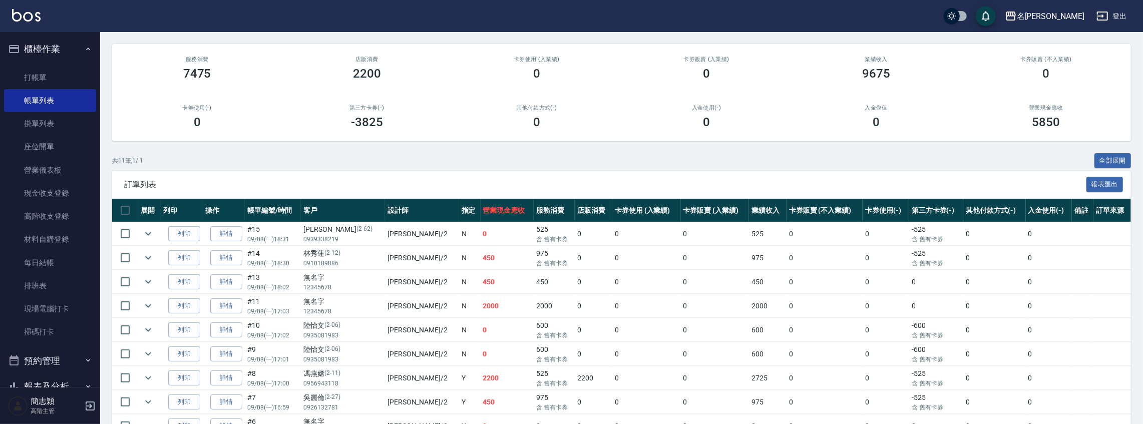
scroll to position [176, 0]
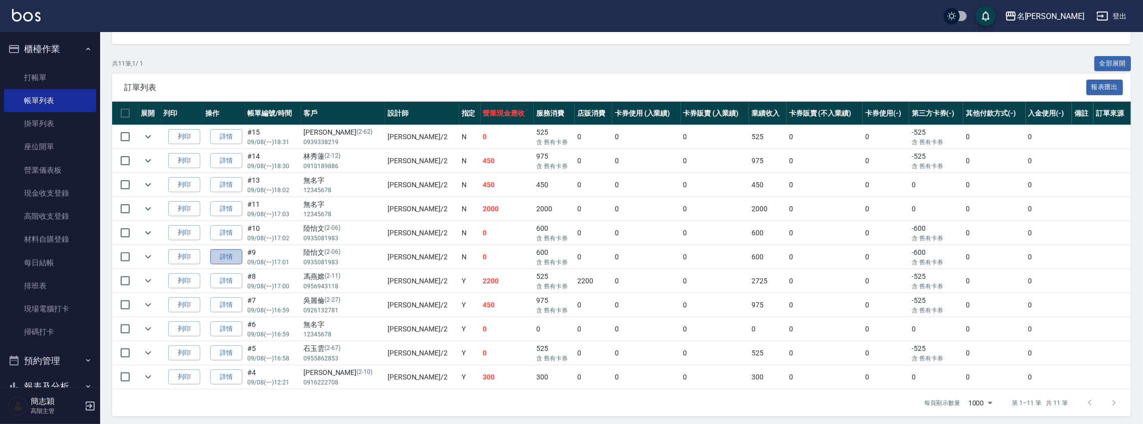
click at [220, 252] on link "詳情" at bounding box center [226, 257] width 32 height 16
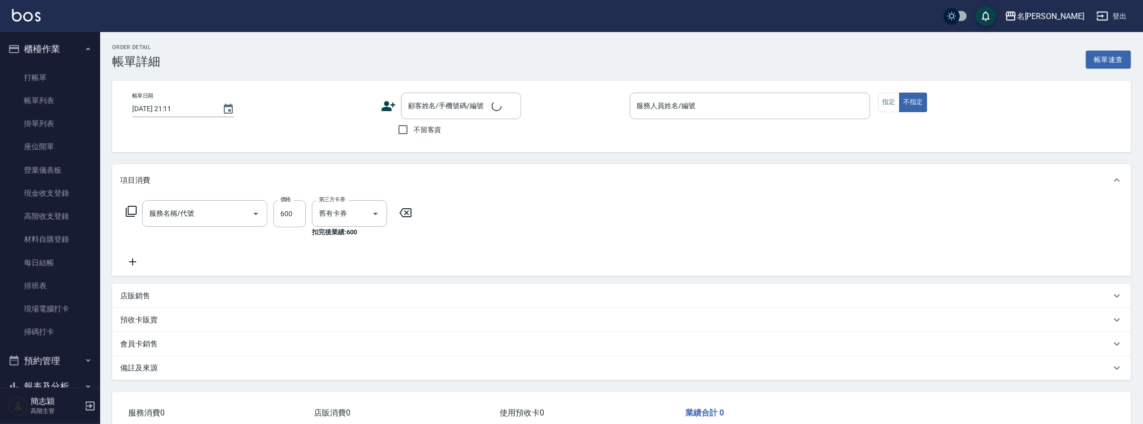
type input "[DATE] 17:01"
type input "[PERSON_NAME]-2"
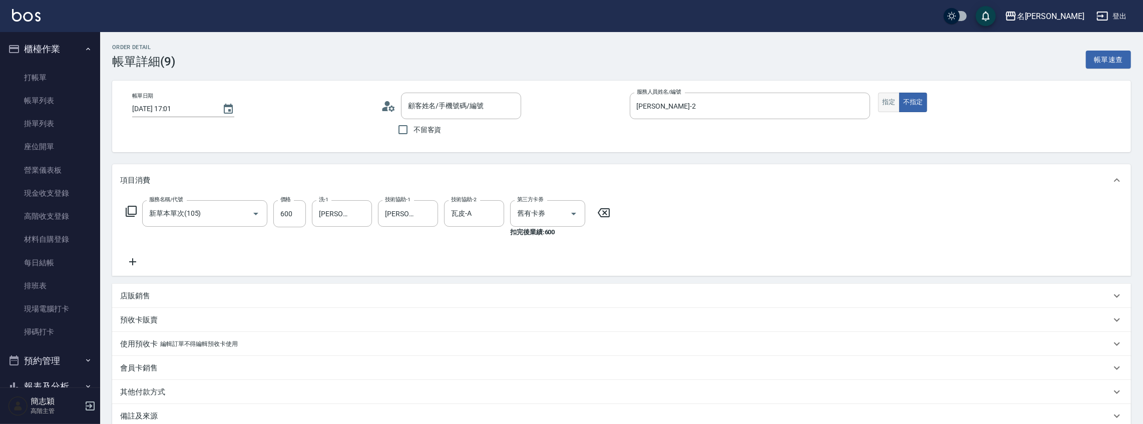
type input "新草本單次(105)"
click at [883, 98] on button "指定" at bounding box center [889, 103] width 22 height 20
type input "陸怡文/0935081983/2-06"
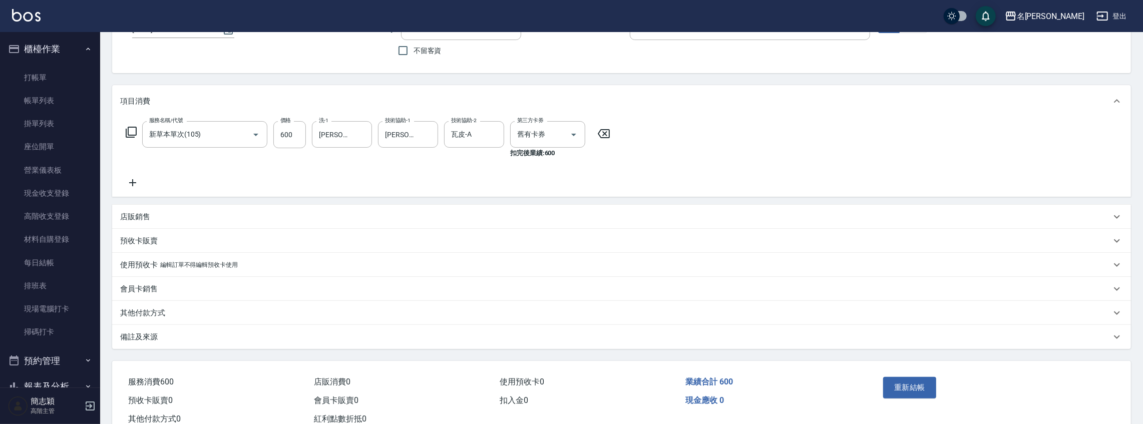
scroll to position [111, 0]
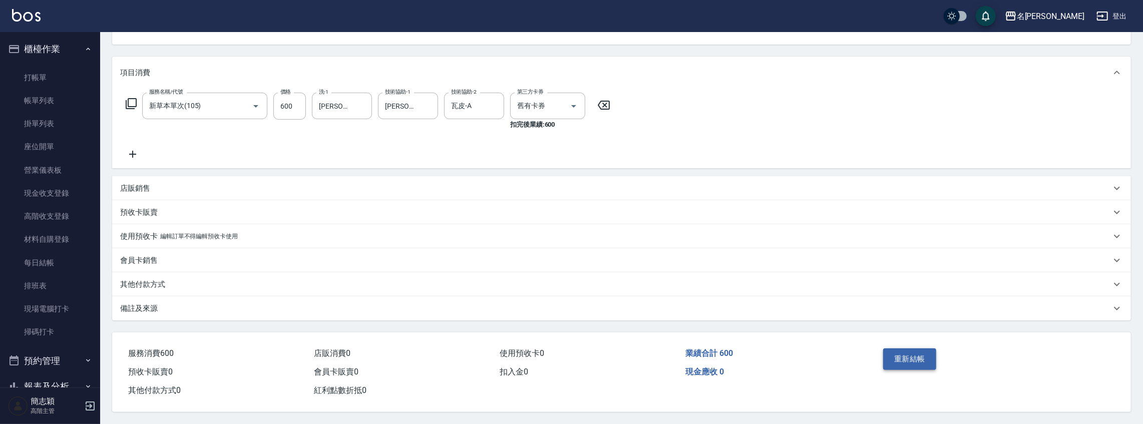
click at [920, 356] on button "重新結帳" at bounding box center [909, 359] width 53 height 21
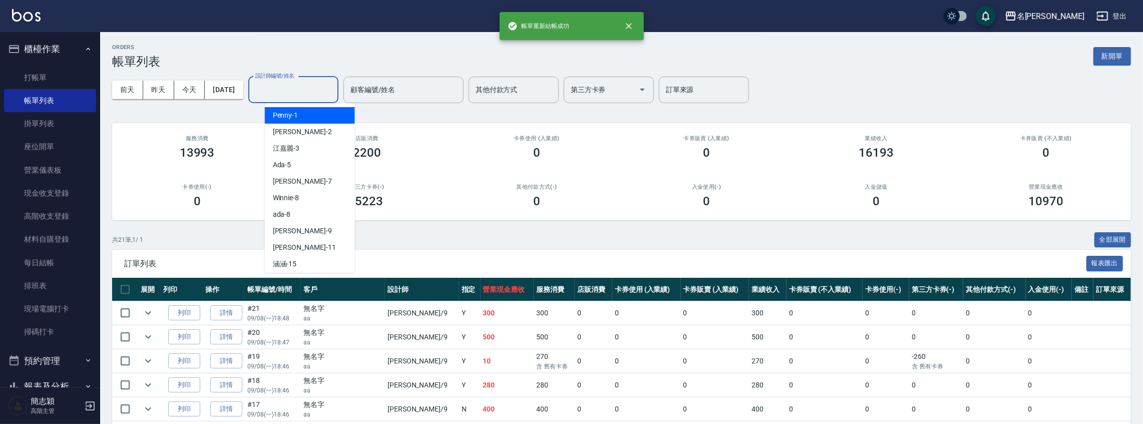
click at [317, 91] on input "設計師編號/姓名" at bounding box center [293, 90] width 81 height 18
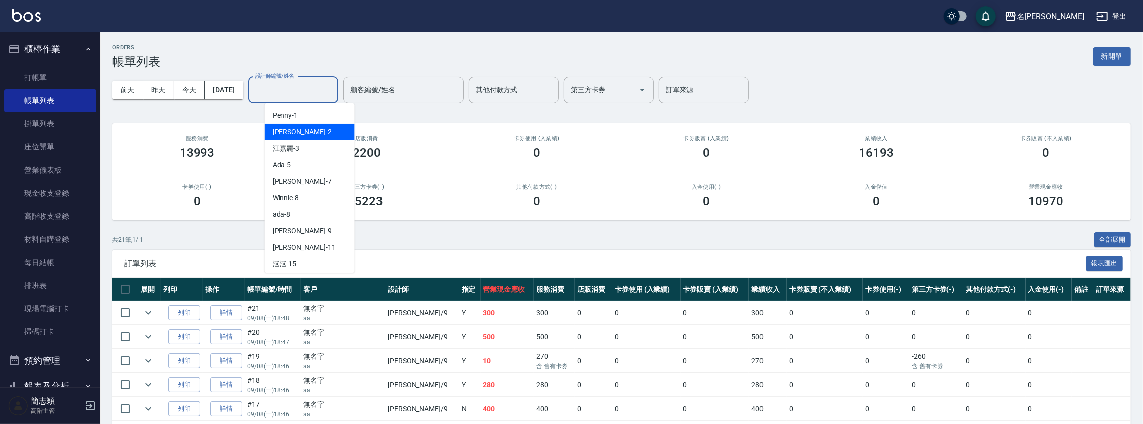
click at [290, 130] on span "[PERSON_NAME] -2" at bounding box center [302, 132] width 59 height 11
type input "[PERSON_NAME]-2"
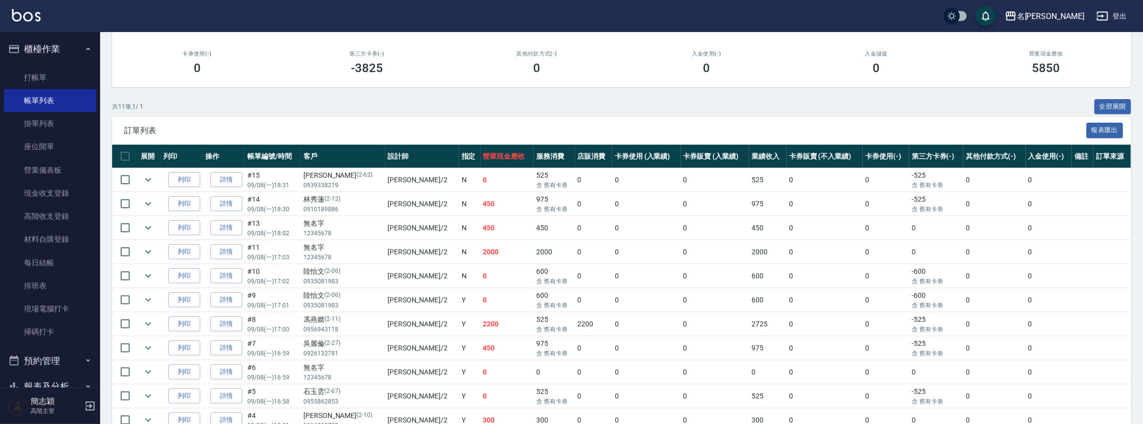
scroll to position [176, 0]
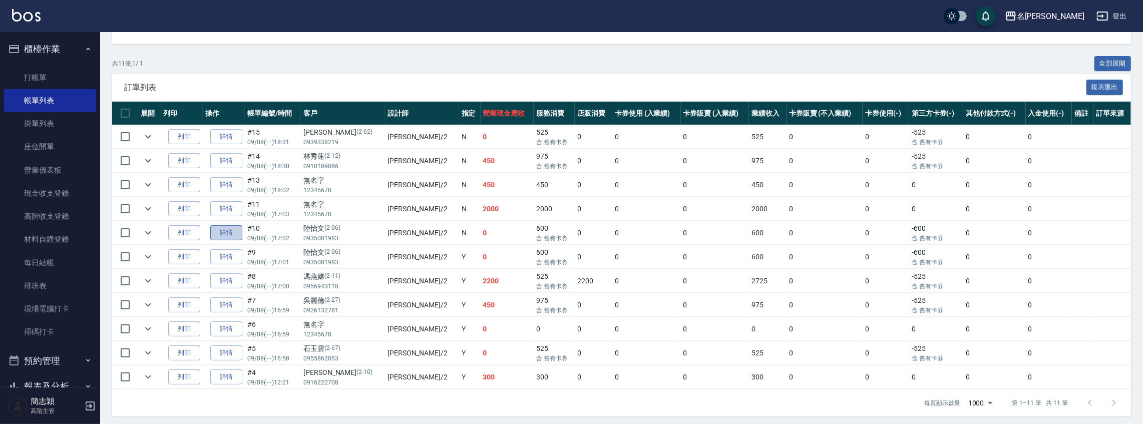
click at [219, 230] on link "詳情" at bounding box center [226, 233] width 32 height 16
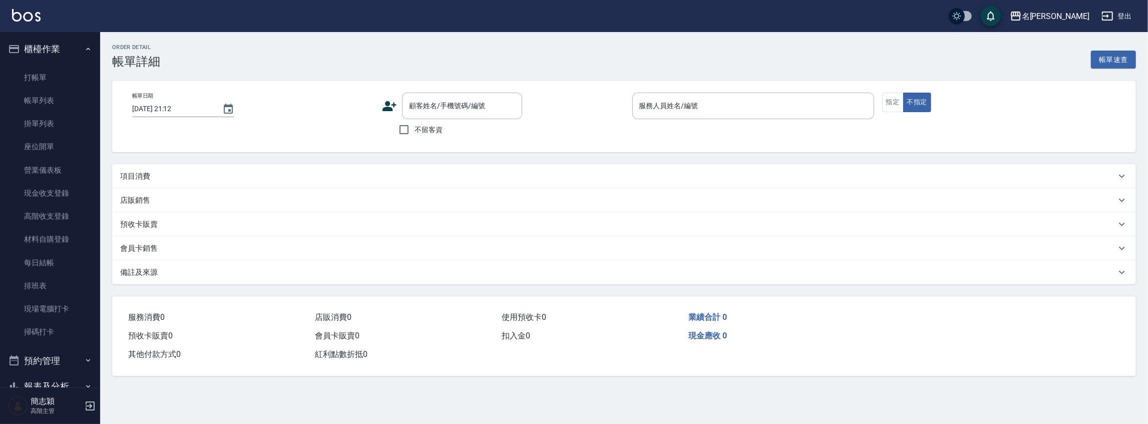
type input "[DATE] 17:02"
type input "[PERSON_NAME]-2"
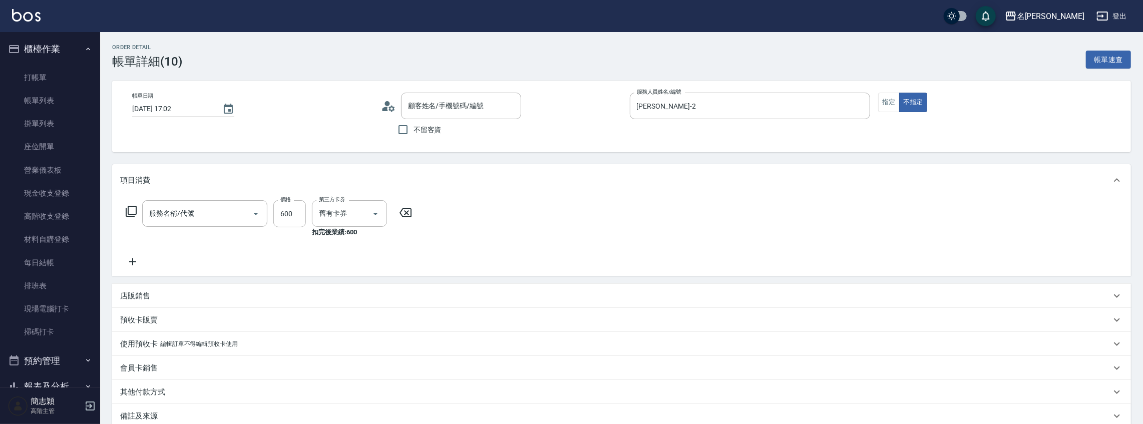
type input "陸怡文/0935081983/2-06"
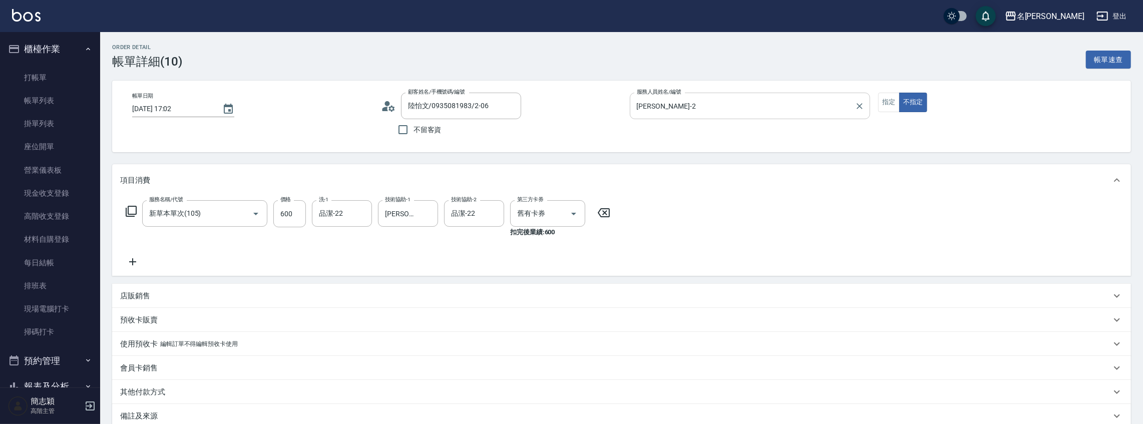
type input "新草本單次(105)"
click at [889, 105] on button "指定" at bounding box center [889, 103] width 22 height 20
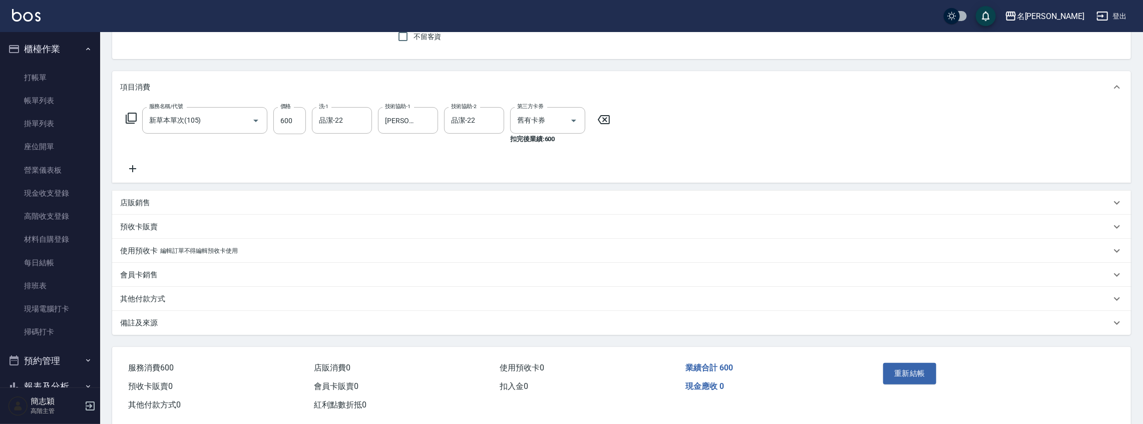
scroll to position [111, 0]
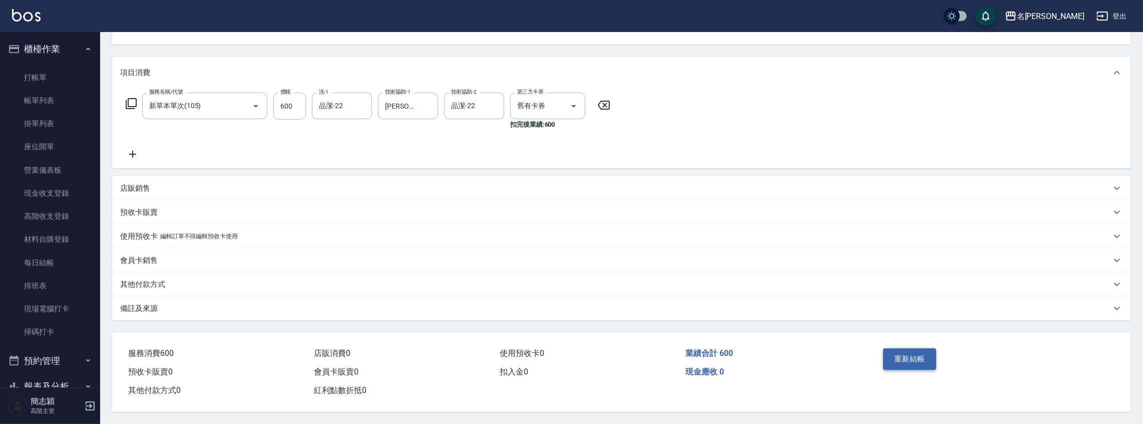
click at [900, 349] on button "重新結帳" at bounding box center [909, 359] width 53 height 21
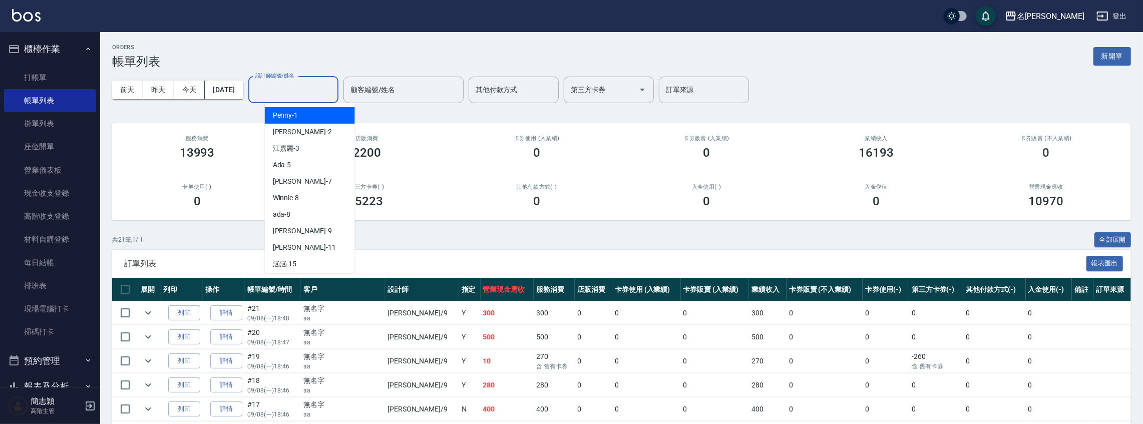
click at [308, 84] on input "設計師編號/姓名" at bounding box center [293, 90] width 81 height 18
click at [297, 136] on div "[PERSON_NAME] -2" at bounding box center [310, 132] width 90 height 17
type input "[PERSON_NAME]-2"
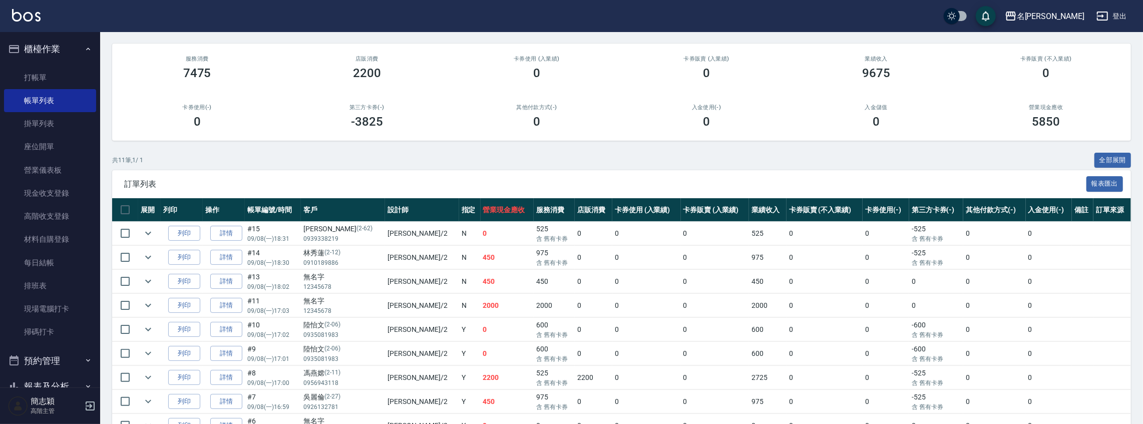
scroll to position [176, 0]
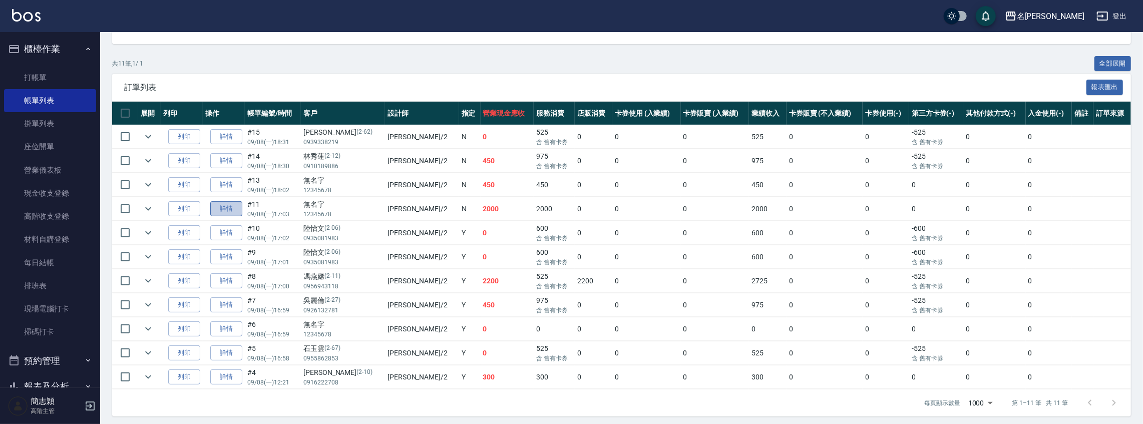
click at [219, 207] on link "詳情" at bounding box center [226, 209] width 32 height 16
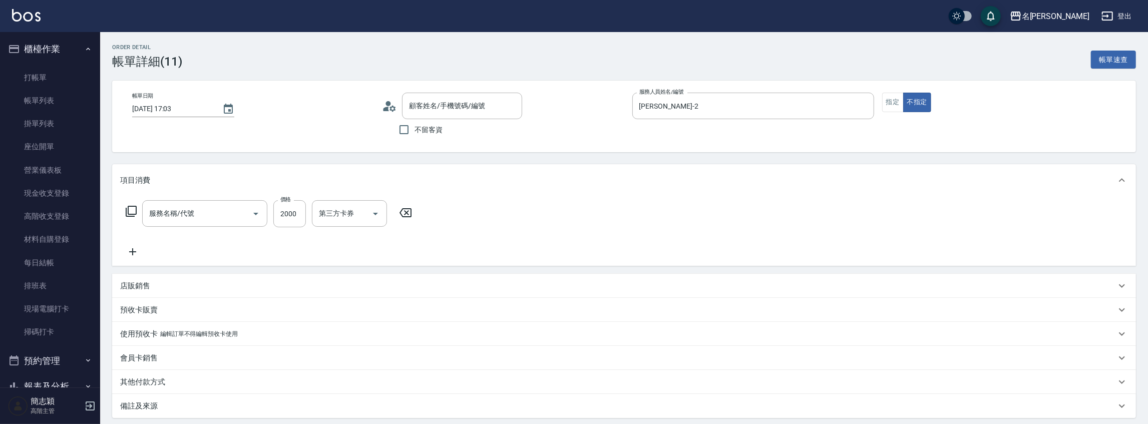
type input "[DATE] 17:03"
type input "[PERSON_NAME]-2"
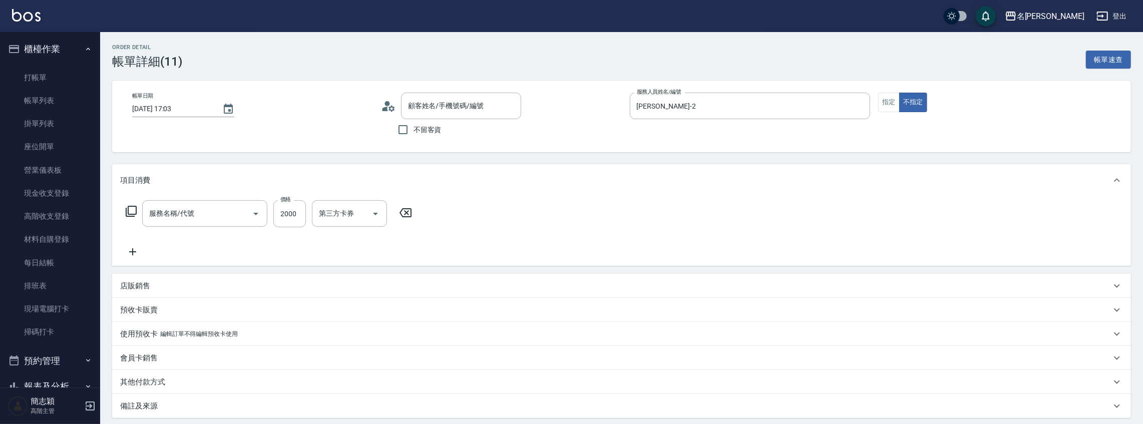
type input "草本頭皮(101)"
type input "無名字/ 12345678 /null"
click at [880, 102] on button "指定" at bounding box center [889, 103] width 22 height 20
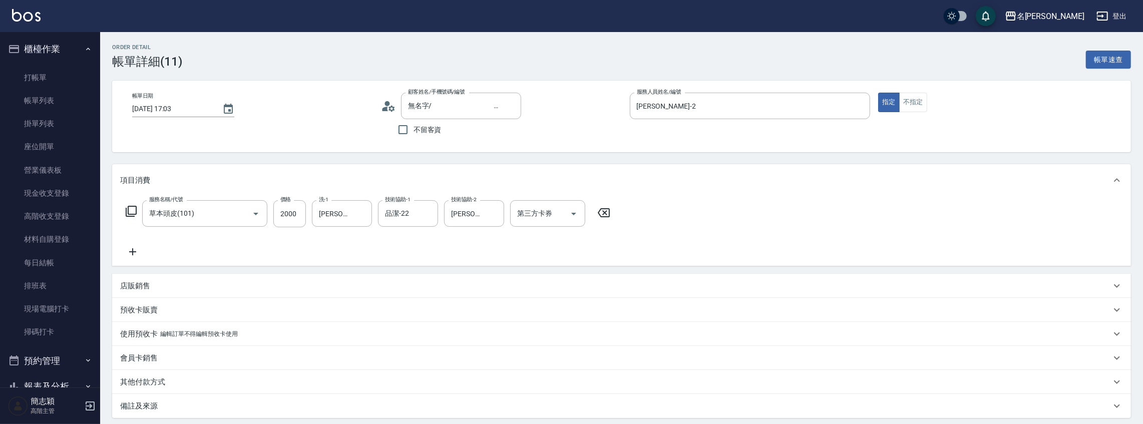
scroll to position [101, 0]
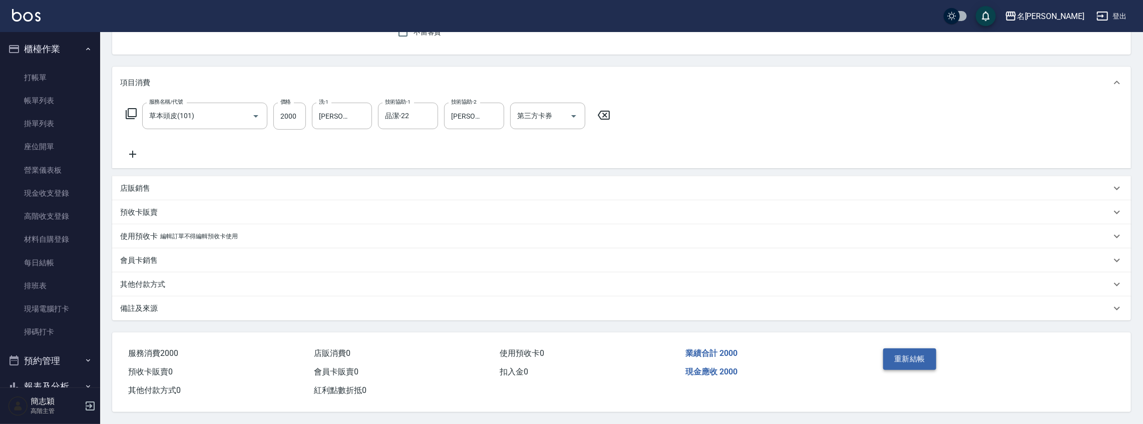
click at [910, 349] on button "重新結帳" at bounding box center [909, 359] width 53 height 21
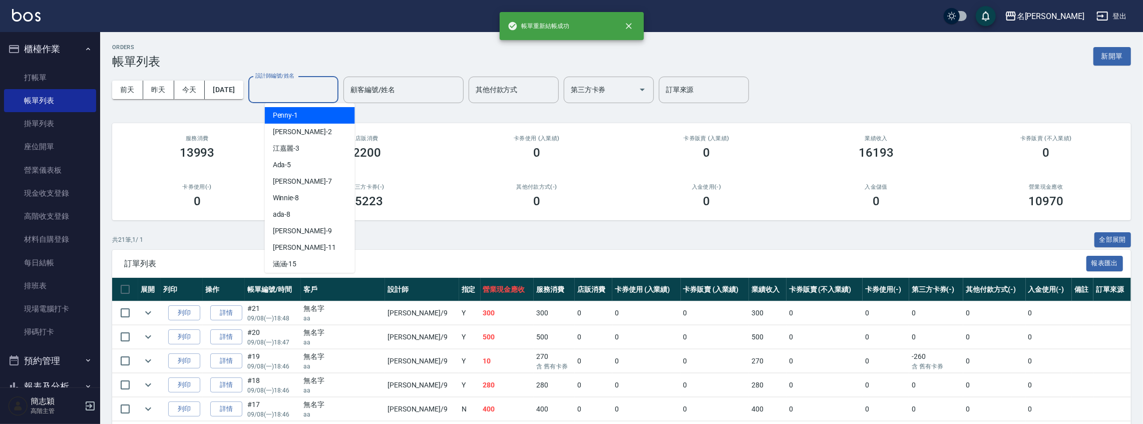
click at [277, 88] on input "設計師編號/姓名" at bounding box center [293, 90] width 81 height 18
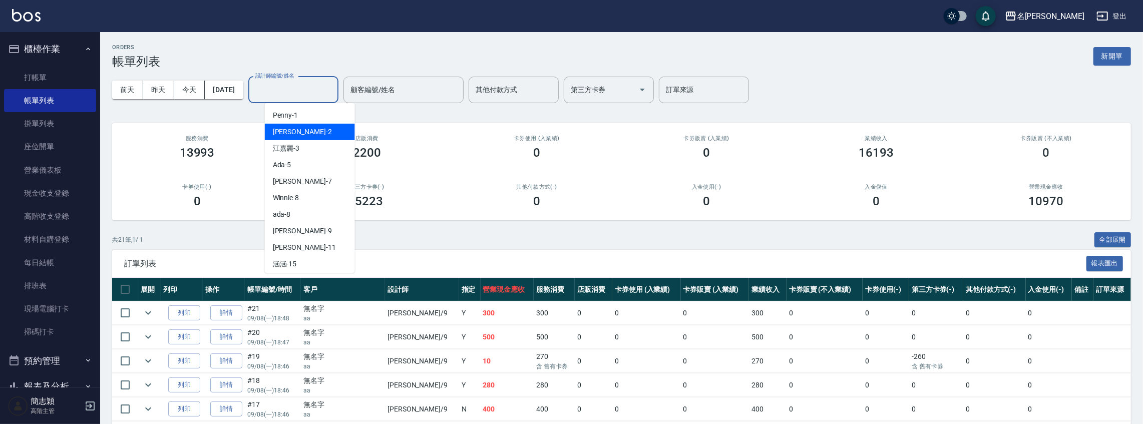
click at [284, 130] on span "[PERSON_NAME] -2" at bounding box center [302, 132] width 59 height 11
type input "[PERSON_NAME]-2"
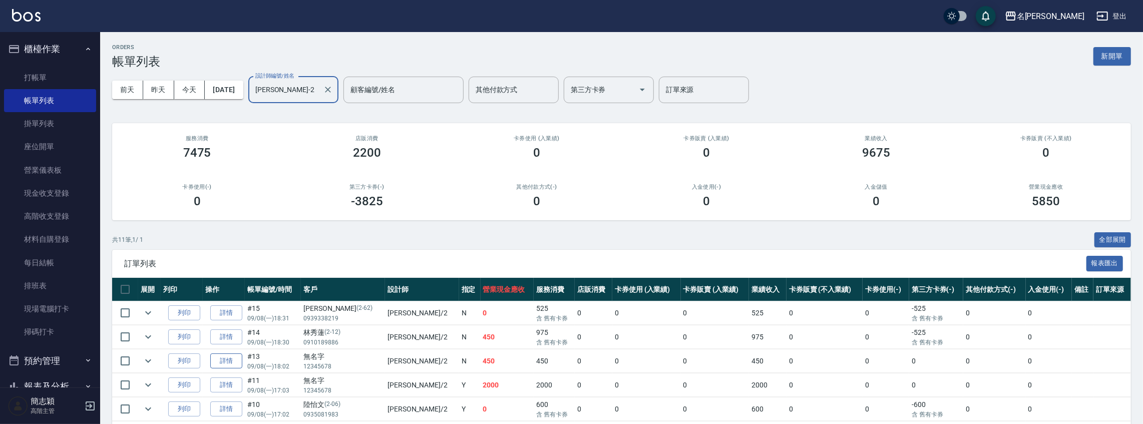
click at [218, 361] on link "詳情" at bounding box center [226, 362] width 32 height 16
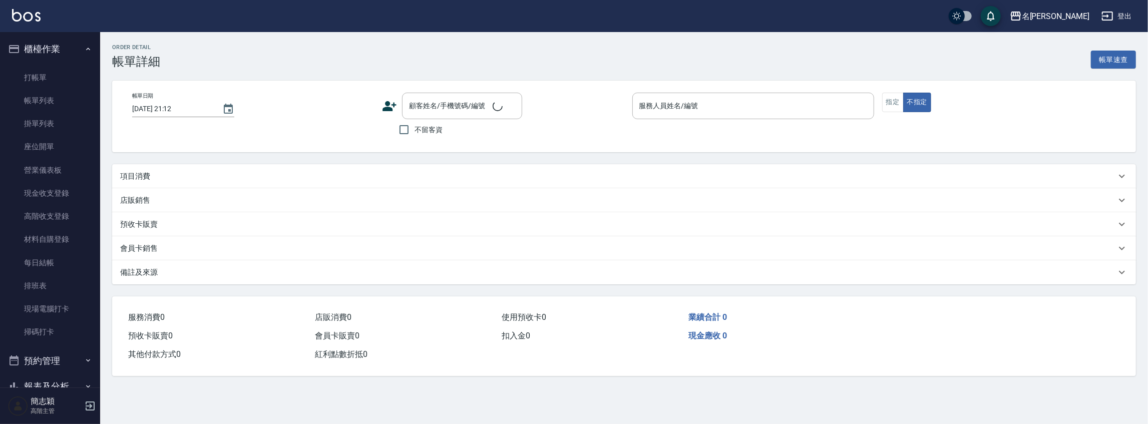
type input "[DATE] 18:02"
type input "[PERSON_NAME]-2"
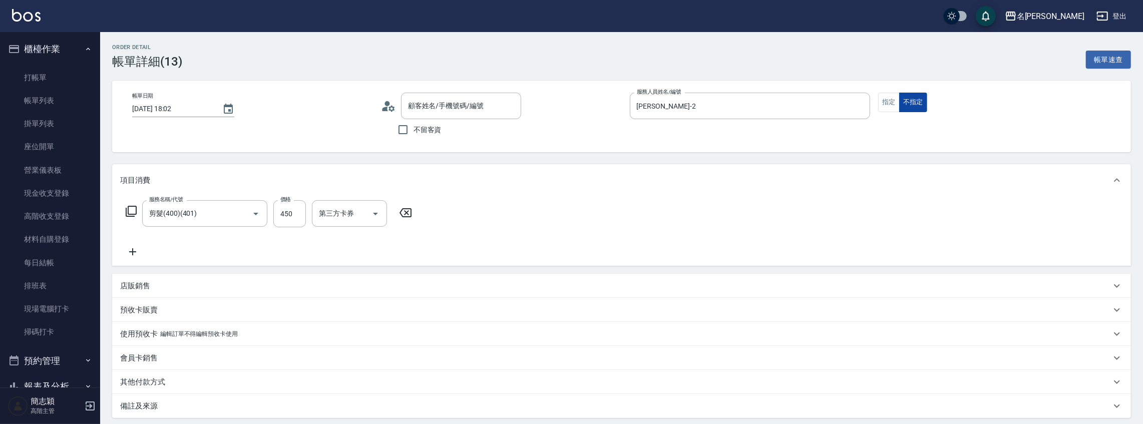
type input "剪髮(400)(401)"
type input "無名字/ 12345678 /null"
click at [887, 106] on button "指定" at bounding box center [889, 103] width 22 height 20
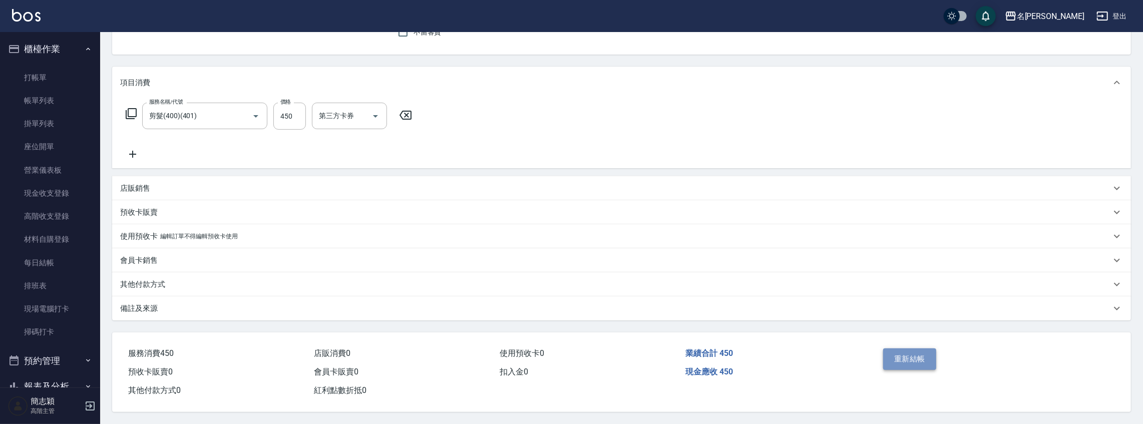
click at [921, 351] on button "重新結帳" at bounding box center [909, 359] width 53 height 21
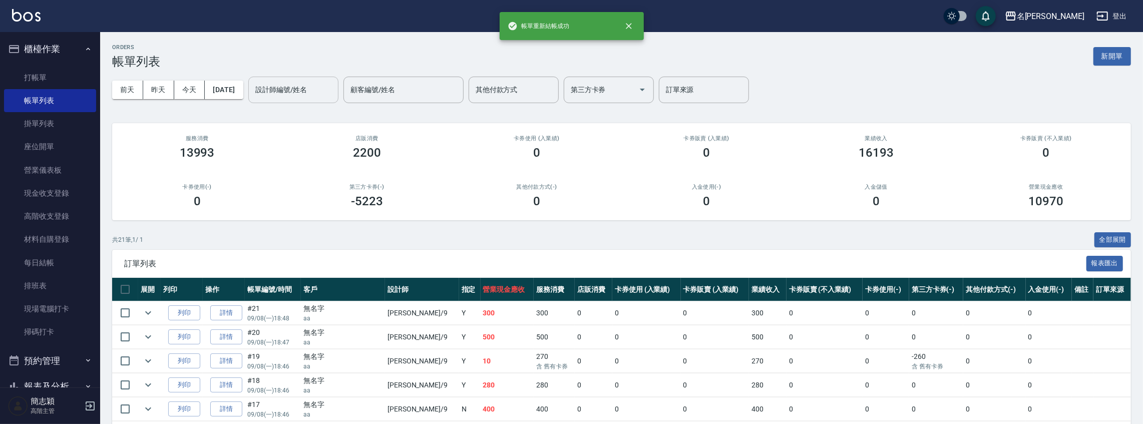
click at [304, 87] on input "設計師編號/姓名" at bounding box center [293, 90] width 81 height 18
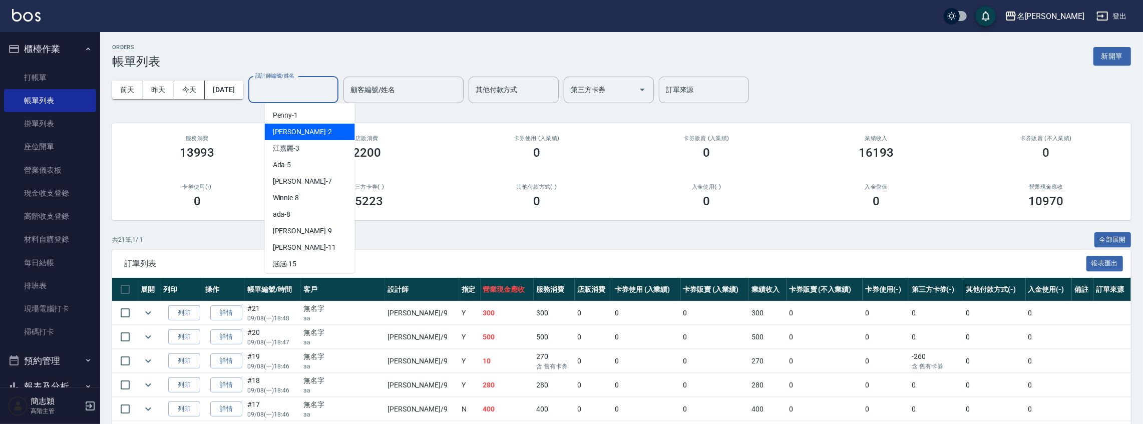
click at [301, 130] on div "[PERSON_NAME] -2" at bounding box center [310, 132] width 90 height 17
type input "[PERSON_NAME]-2"
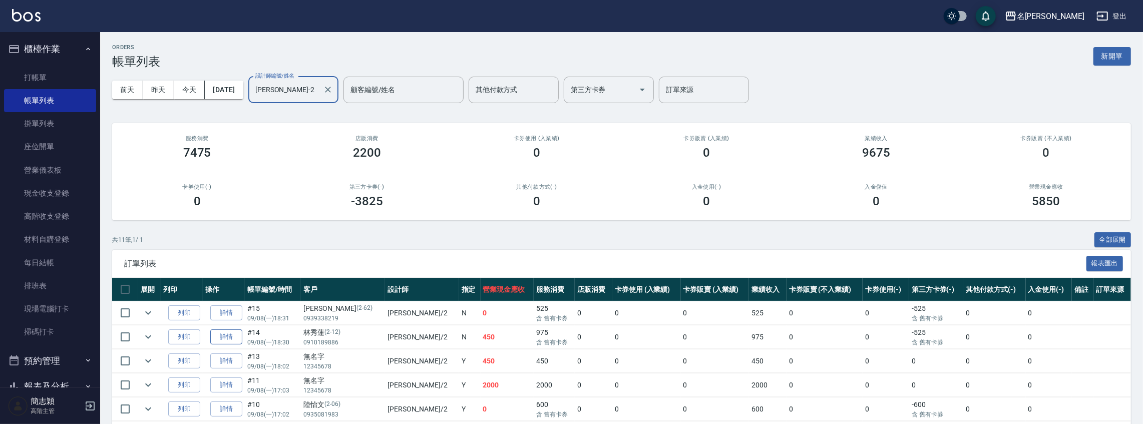
click at [226, 336] on link "詳情" at bounding box center [226, 338] width 32 height 16
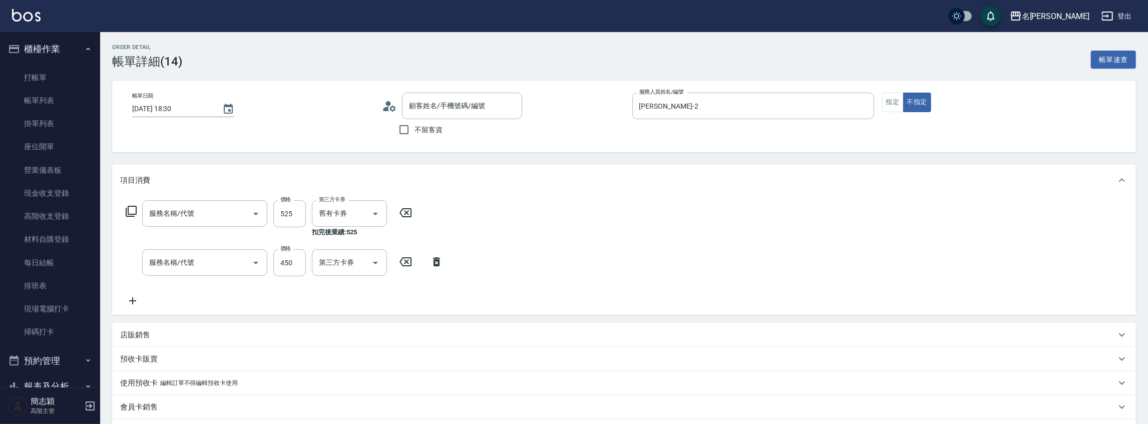
type input "[DATE] 18:30"
type input "[PERSON_NAME]-2"
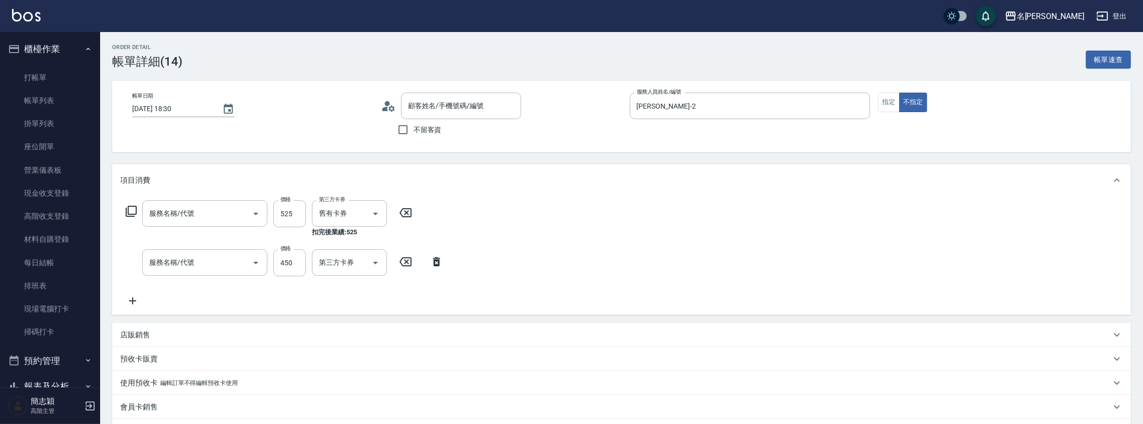
type input "新草本單次(105)"
type input "剪髮(400)(401)"
type input "林秀蓮/0910189886/2-12"
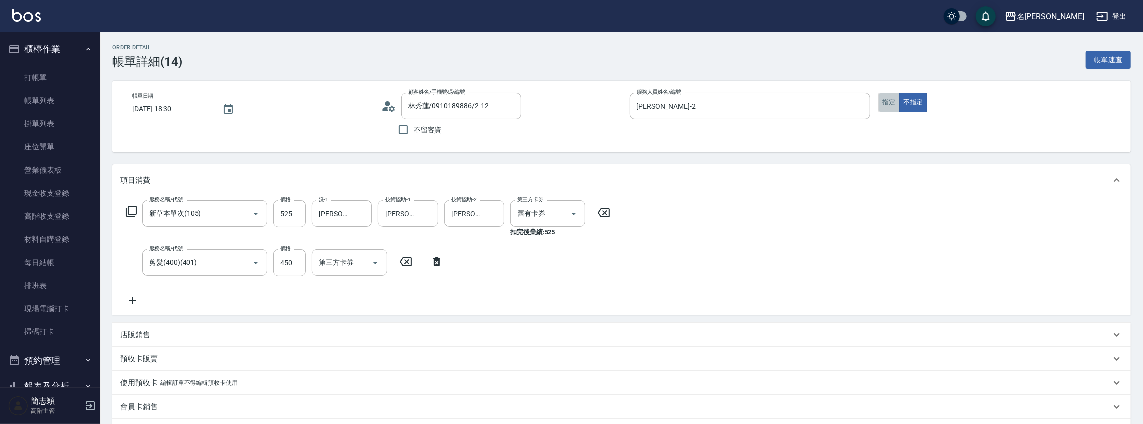
click at [891, 101] on button "指定" at bounding box center [889, 103] width 22 height 20
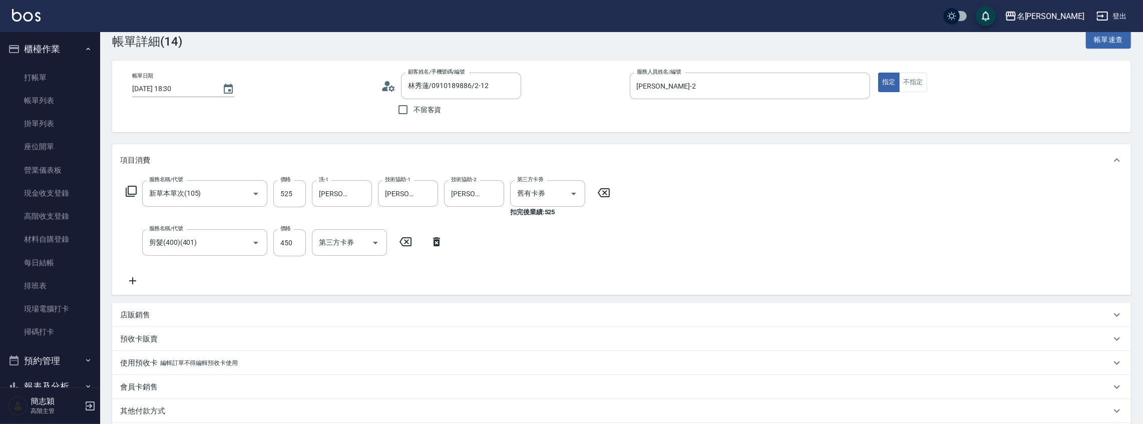
scroll to position [150, 0]
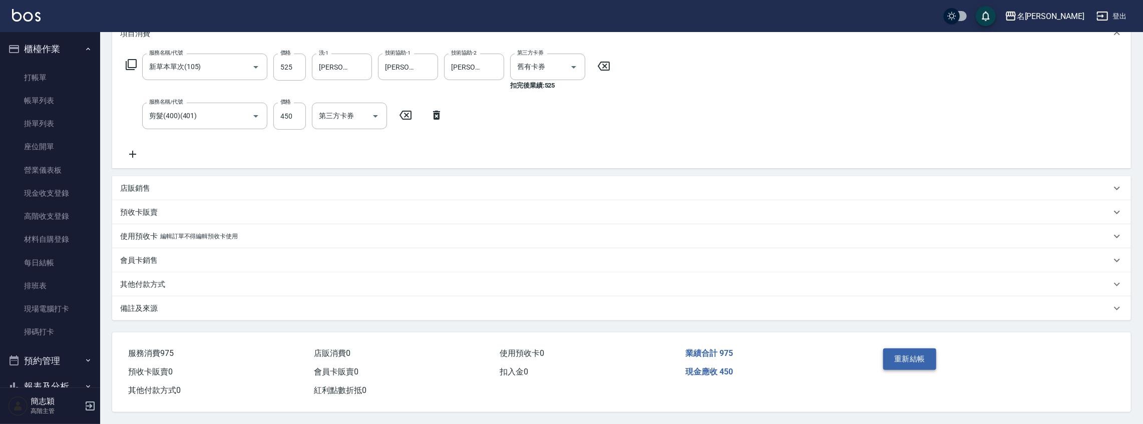
click at [908, 354] on button "重新結帳" at bounding box center [909, 359] width 53 height 21
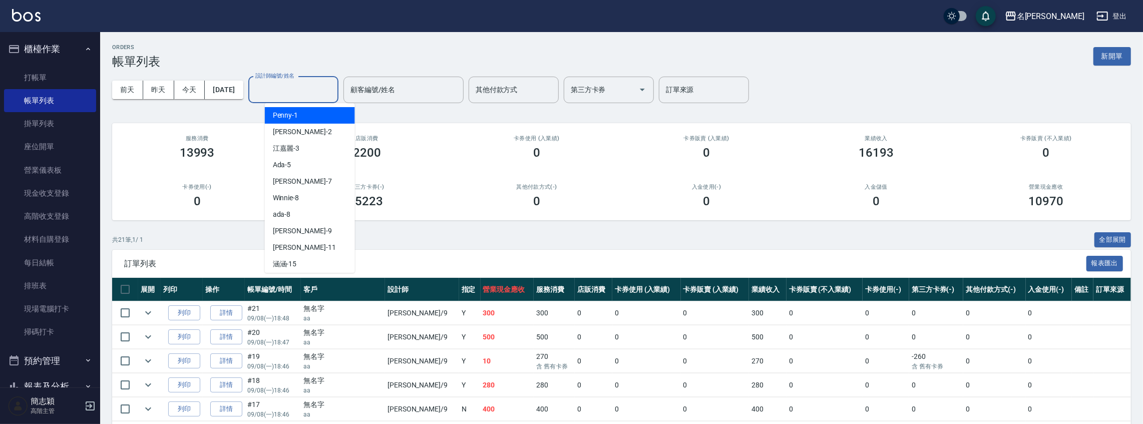
click at [306, 86] on input "設計師編號/姓名" at bounding box center [293, 90] width 81 height 18
click at [316, 132] on div "[PERSON_NAME] -2" at bounding box center [310, 132] width 90 height 17
type input "[PERSON_NAME]-2"
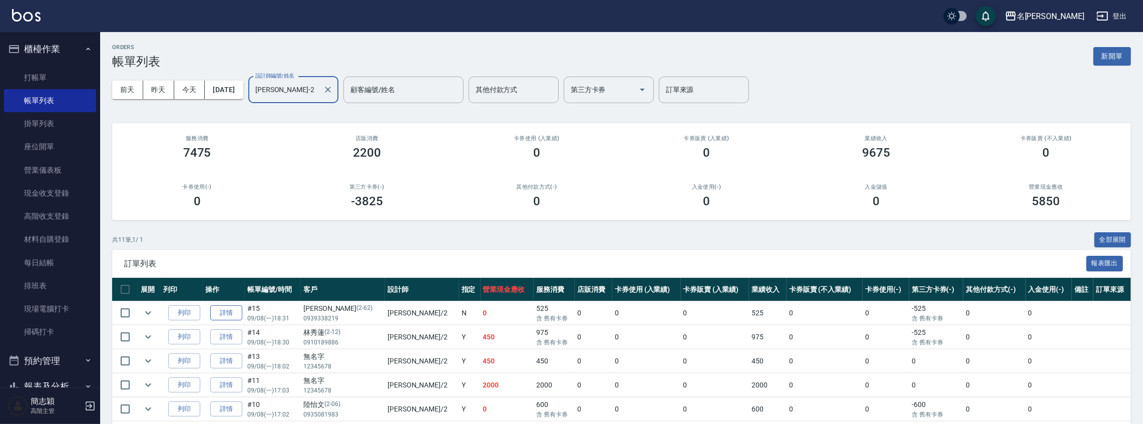
click at [229, 314] on link "詳情" at bounding box center [226, 313] width 32 height 16
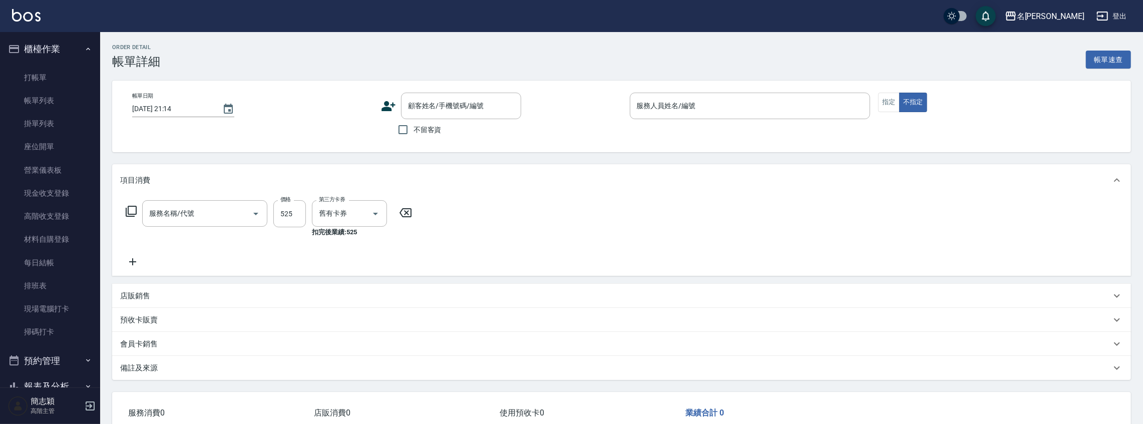
type input "[DATE] 18:31"
type input "[PERSON_NAME]-2"
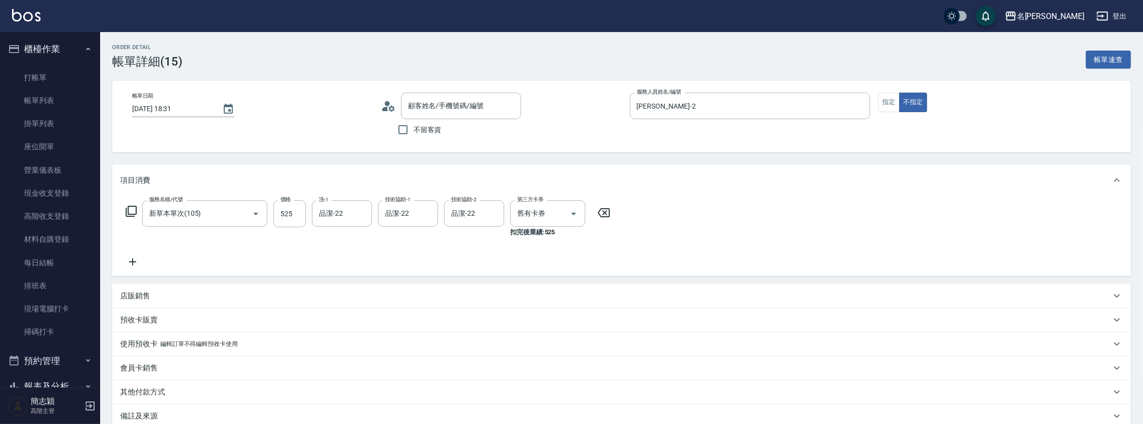
type input "新草本單次(105)"
type input "[PERSON_NAME]/0939338219/2-62"
click at [881, 105] on button "指定" at bounding box center [889, 103] width 22 height 20
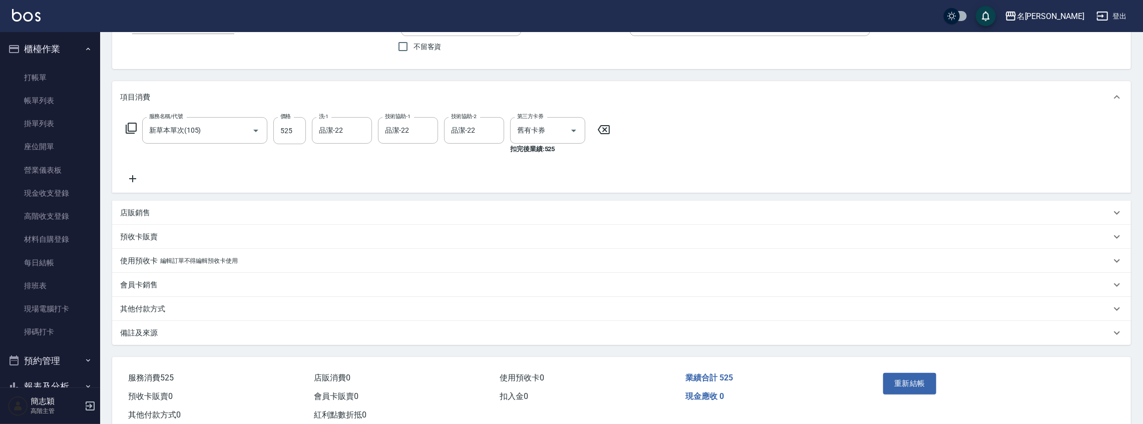
scroll to position [111, 0]
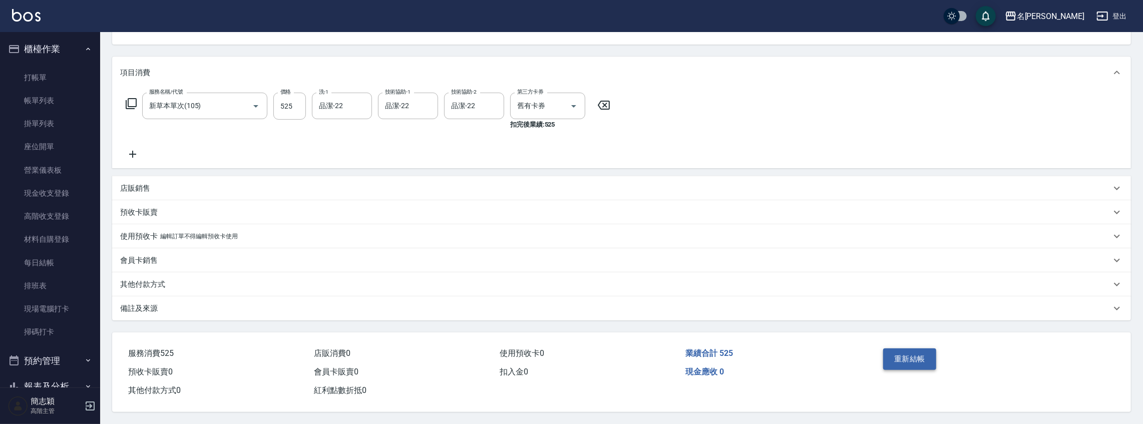
click at [910, 363] on button "重新結帳" at bounding box center [909, 359] width 53 height 21
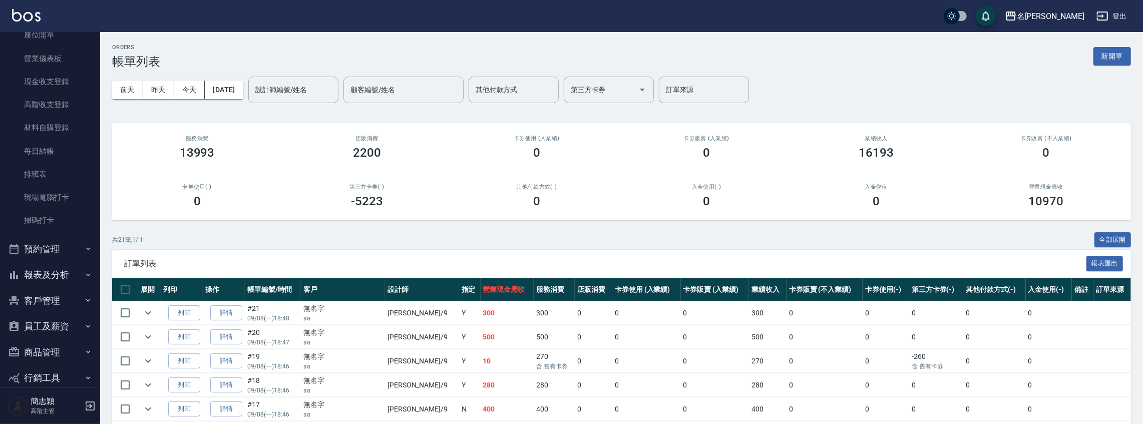
scroll to position [116, 0]
click at [71, 270] on button "報表及分析" at bounding box center [50, 270] width 92 height 26
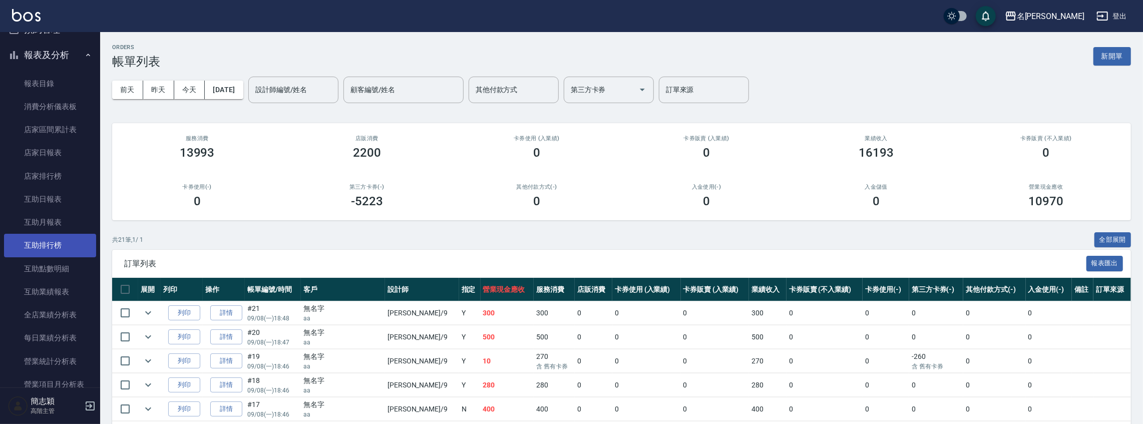
scroll to position [350, 0]
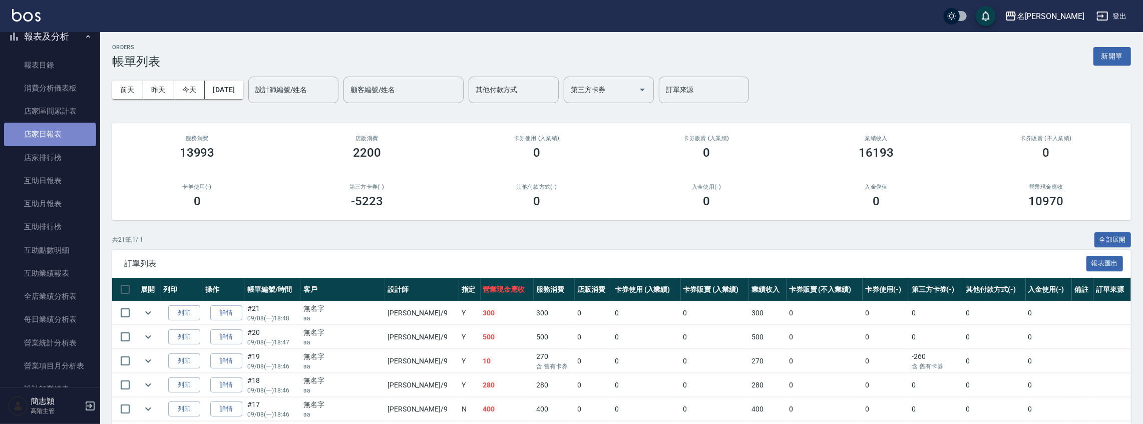
click at [49, 144] on link "店家日報表" at bounding box center [50, 134] width 92 height 23
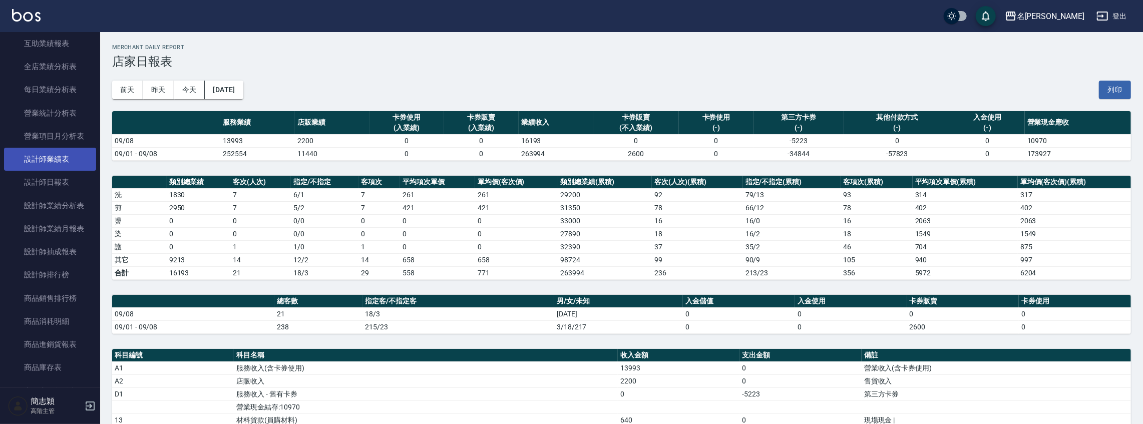
scroll to position [584, 0]
click at [67, 173] on link "設計師日報表" at bounding box center [50, 178] width 92 height 23
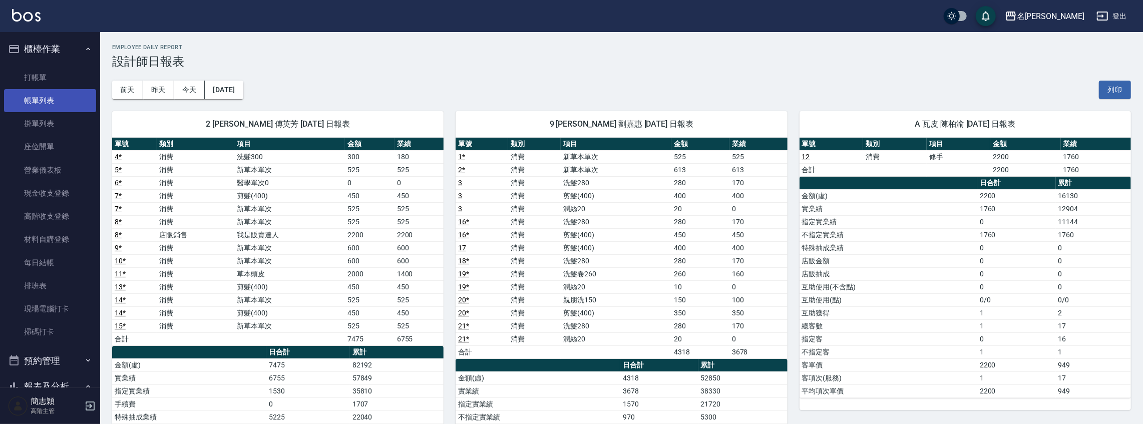
click at [52, 100] on link "帳單列表" at bounding box center [50, 100] width 92 height 23
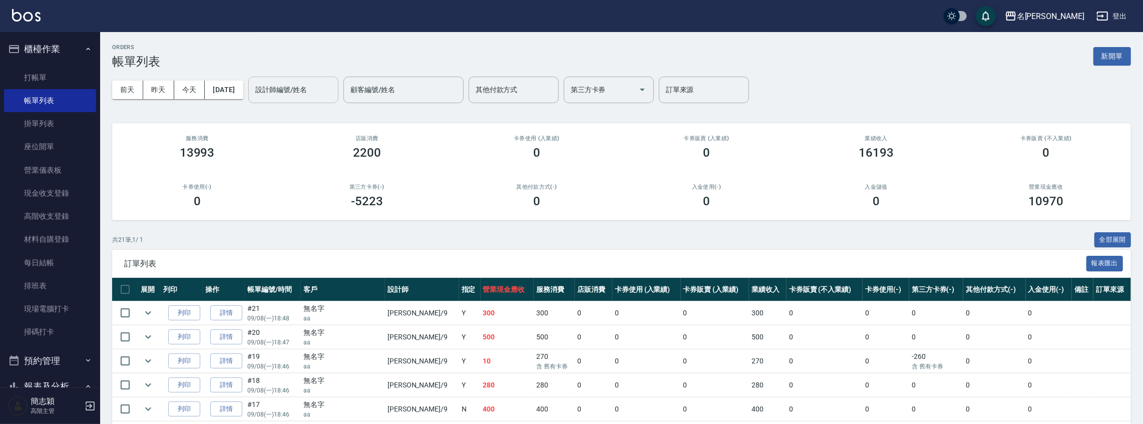
click at [279, 89] on input "設計師編號/姓名" at bounding box center [293, 90] width 81 height 18
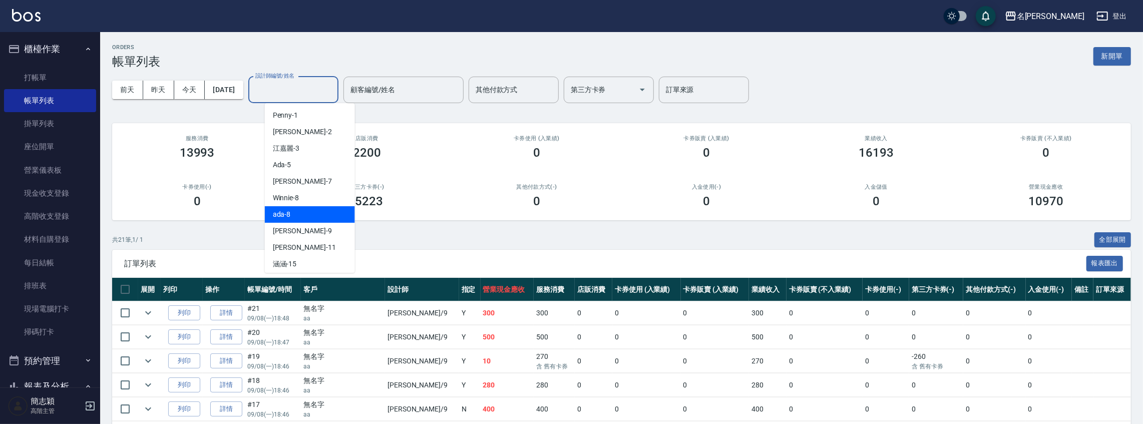
scroll to position [136, 0]
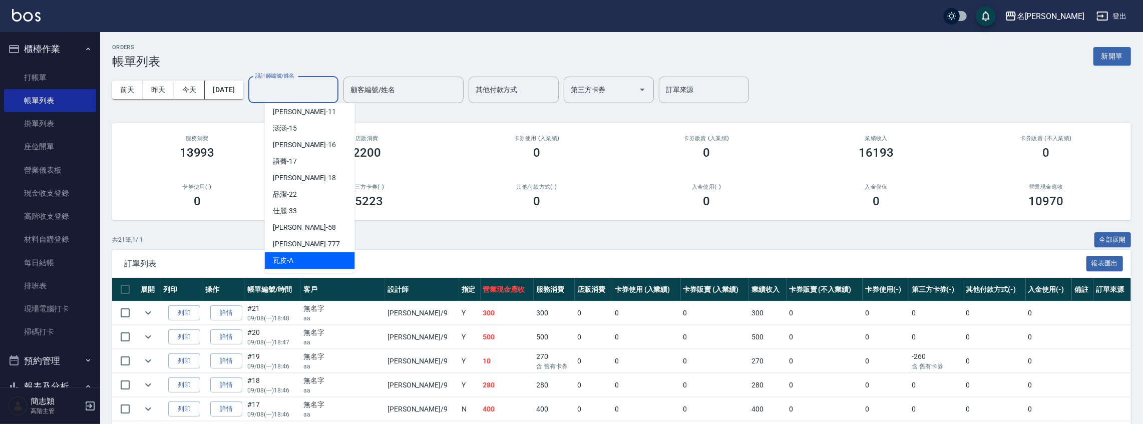
click at [294, 255] on div "瓦皮 -A" at bounding box center [310, 260] width 90 height 17
type input "瓦皮-A"
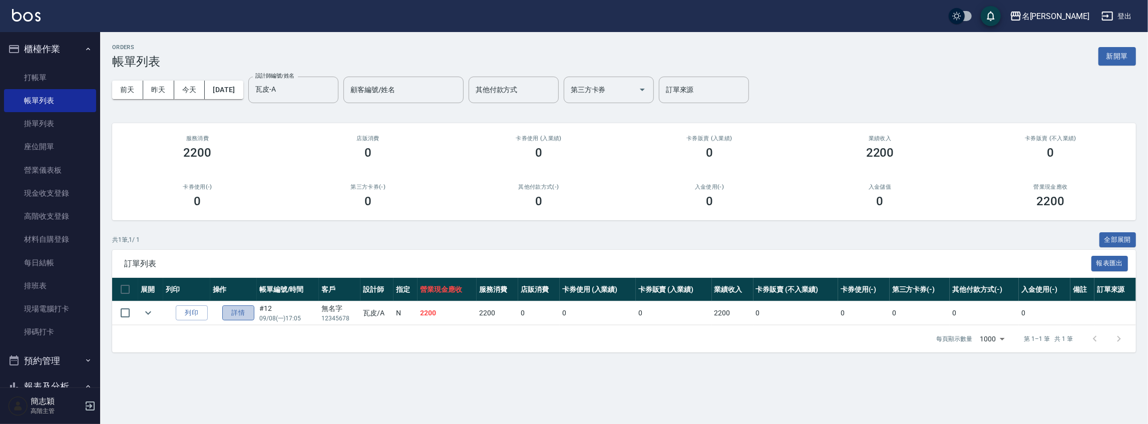
click at [224, 312] on link "詳情" at bounding box center [238, 313] width 32 height 16
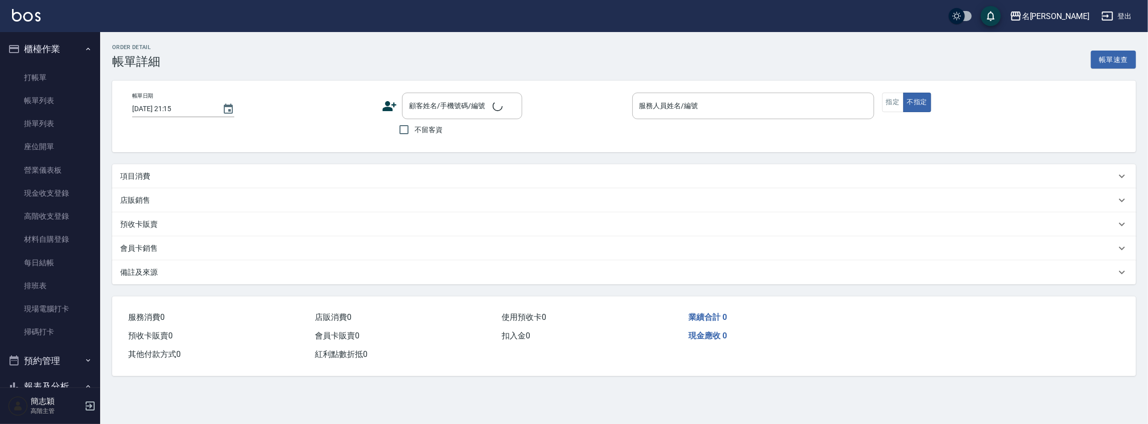
type input "[DATE] 17:05"
type input "瓦皮-A"
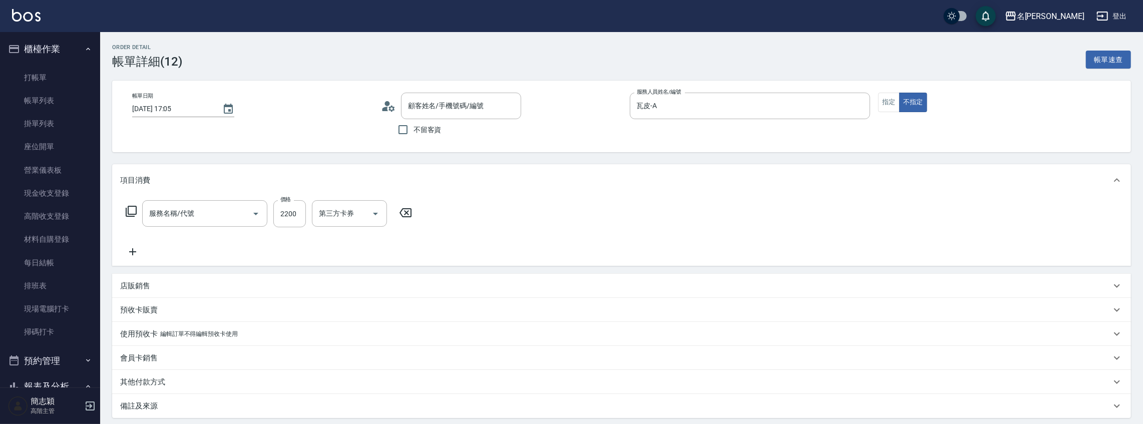
type input "無名字/ 12345678 /null"
type input "修手(901)"
click at [892, 102] on button "指定" at bounding box center [889, 103] width 22 height 20
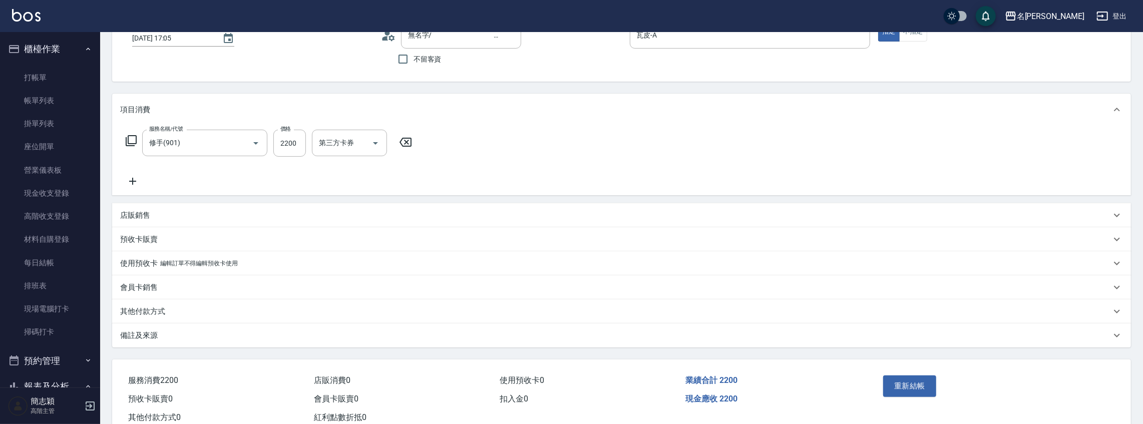
scroll to position [101, 0]
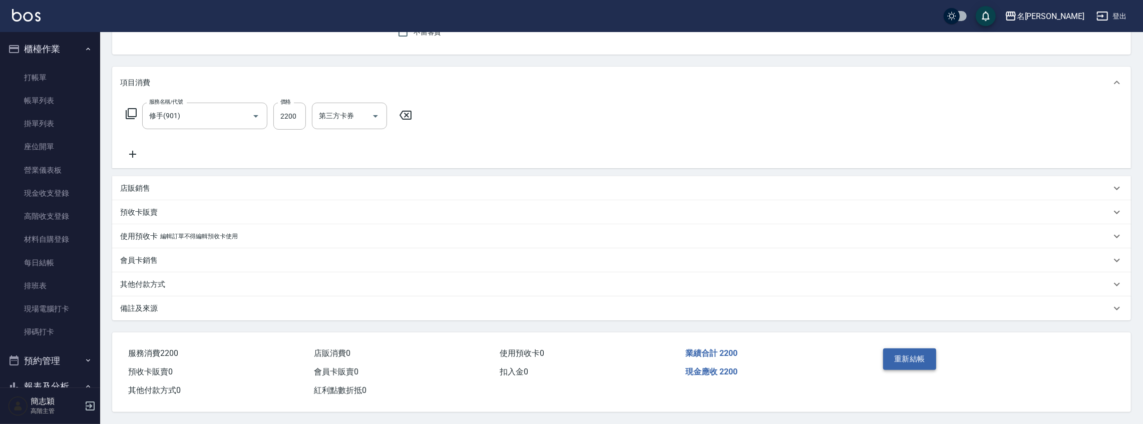
click at [915, 354] on button "重新結帳" at bounding box center [909, 359] width 53 height 21
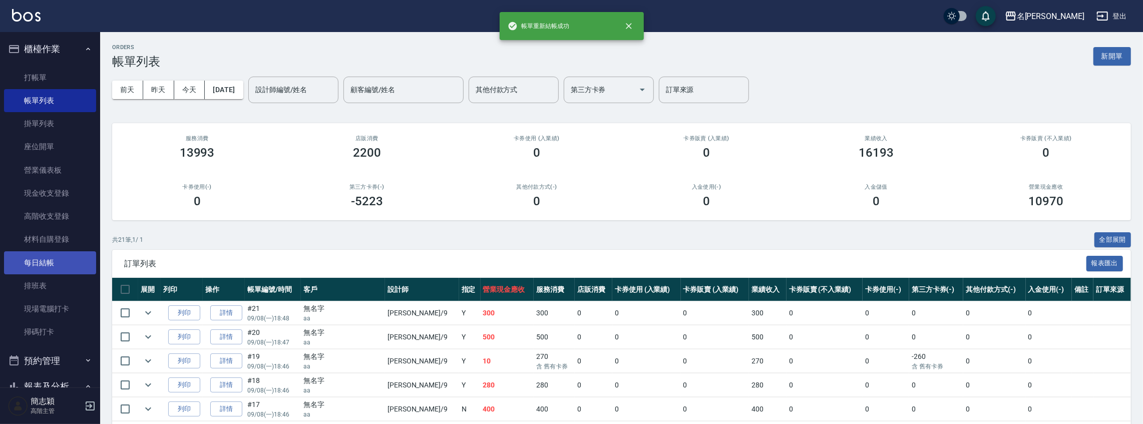
click at [59, 268] on link "每日結帳" at bounding box center [50, 262] width 92 height 23
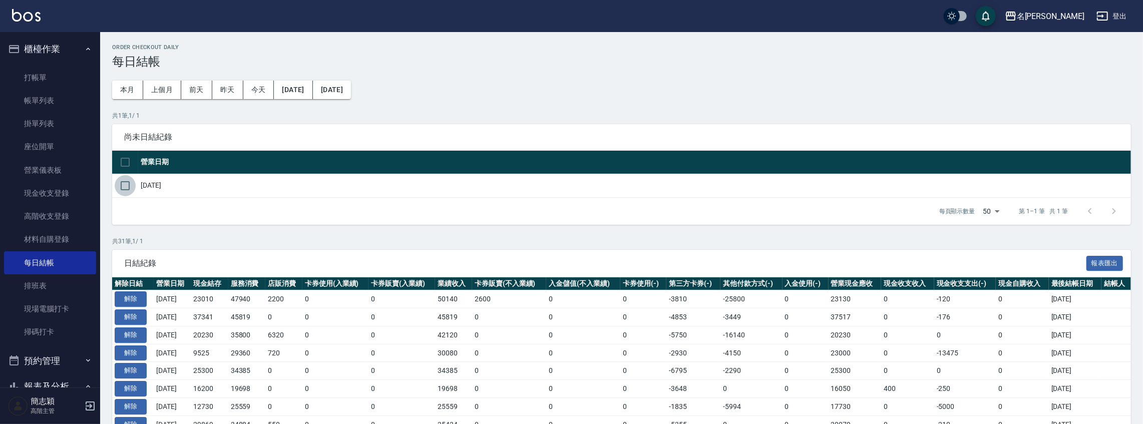
click at [125, 187] on input "checkbox" at bounding box center [125, 185] width 21 height 21
checkbox input "true"
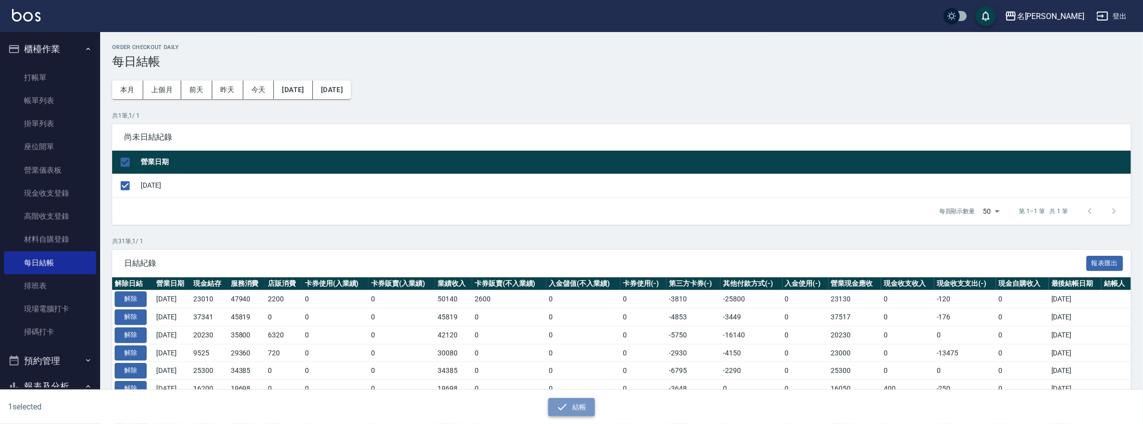
click at [561, 400] on button "結帳" at bounding box center [571, 407] width 47 height 19
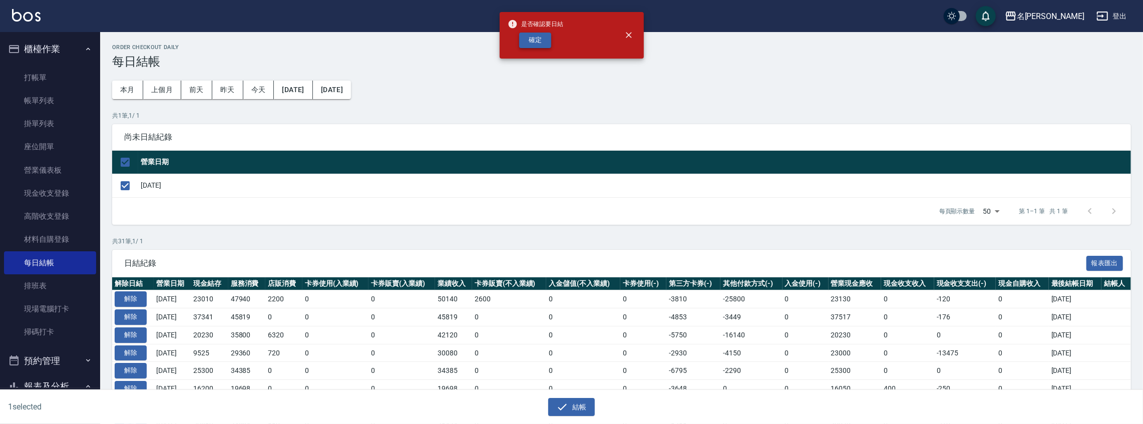
click at [540, 43] on button "確定" at bounding box center [535, 41] width 32 height 16
checkbox input "false"
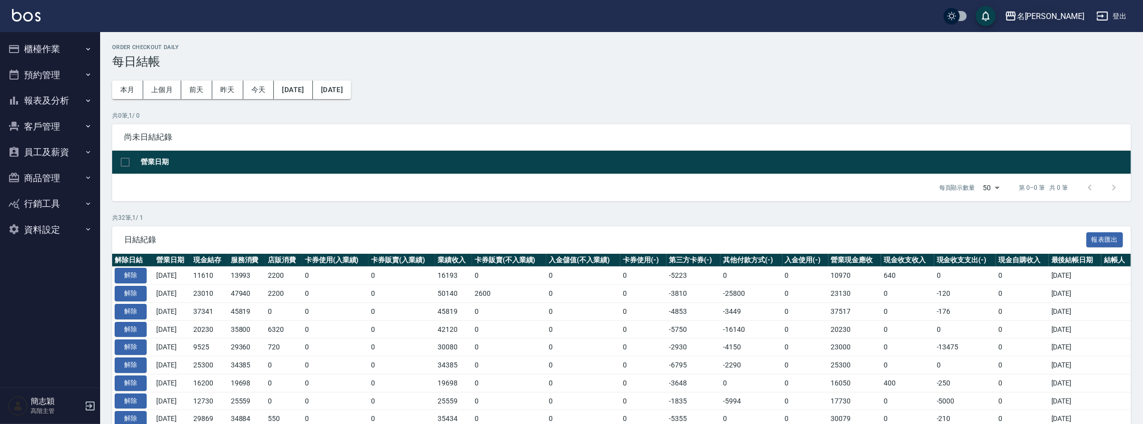
click at [1056, 20] on div "名[PERSON_NAME]" at bounding box center [1051, 16] width 68 height 13
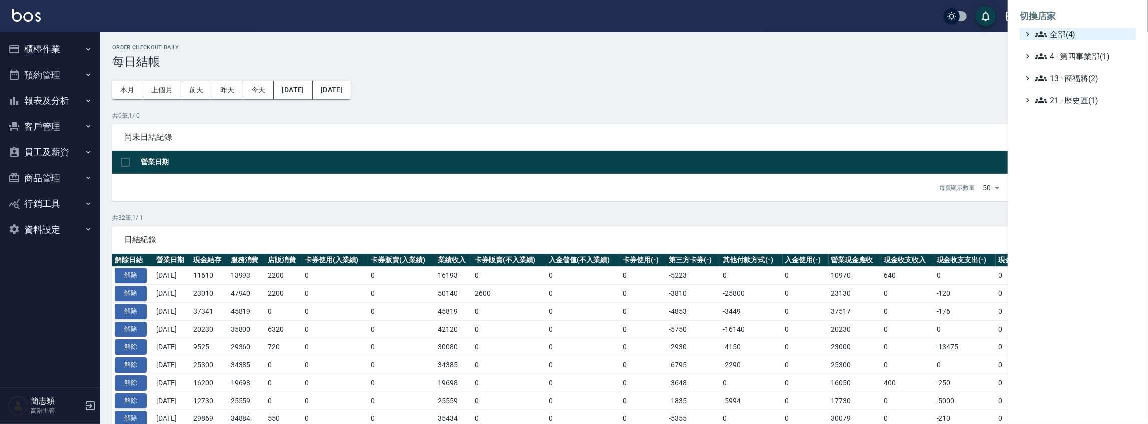
click at [1057, 35] on span "全部(4)" at bounding box center [1084, 34] width 97 height 12
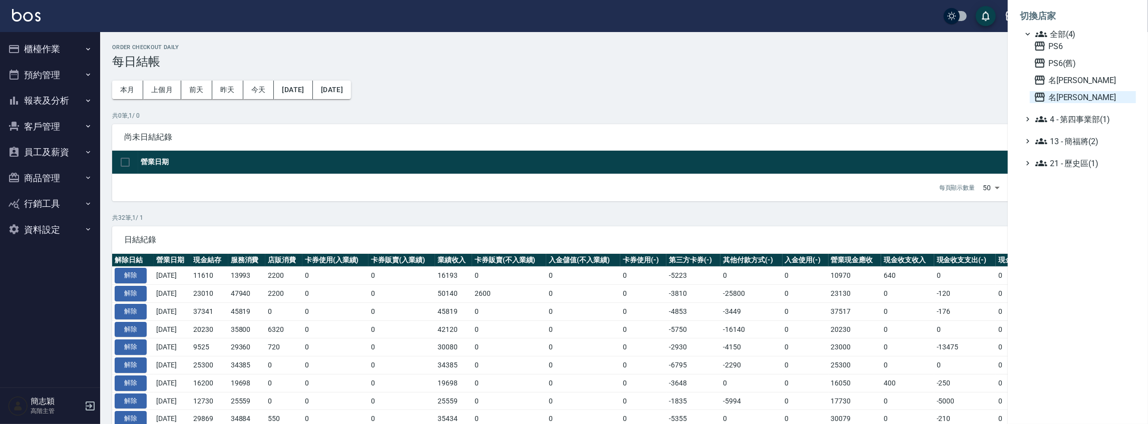
click at [1066, 101] on span "名留竹林" at bounding box center [1083, 97] width 98 height 12
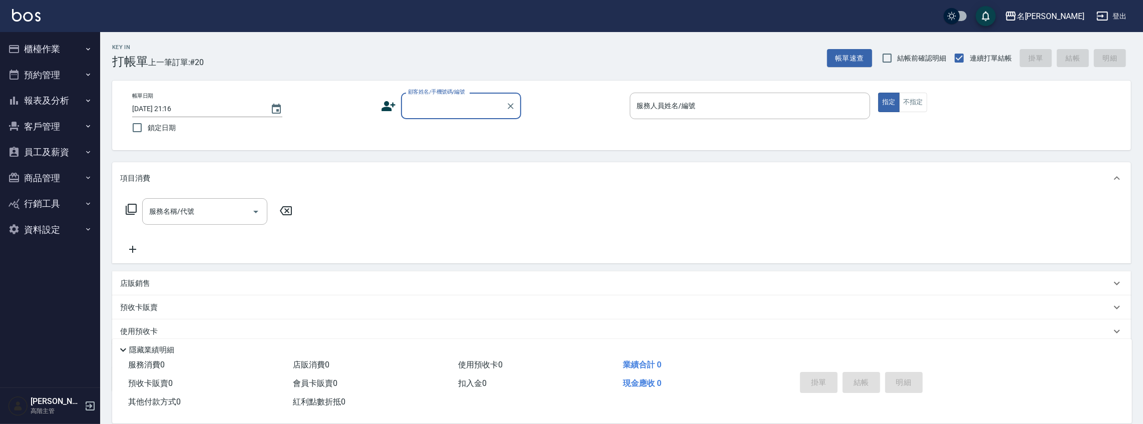
click at [54, 97] on button "報表及分析" at bounding box center [50, 101] width 92 height 26
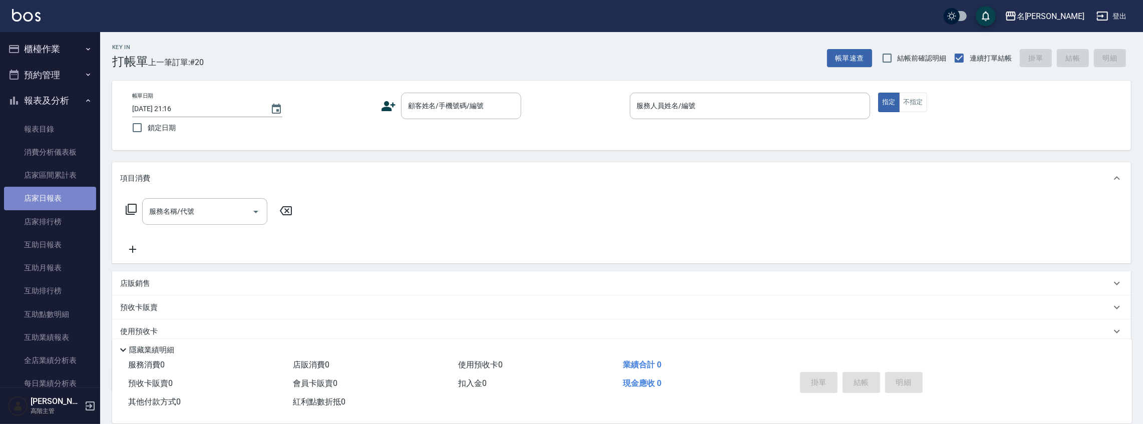
click at [69, 202] on link "店家日報表" at bounding box center [50, 198] width 92 height 23
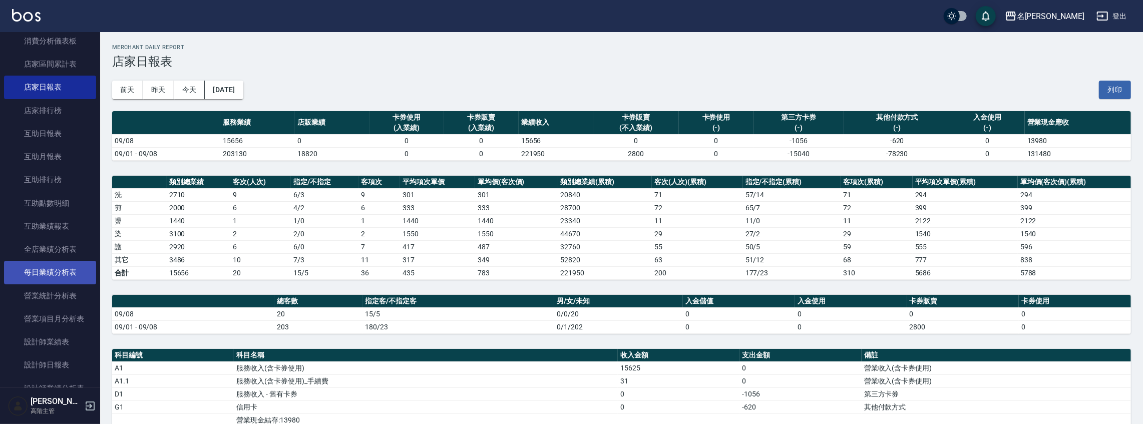
scroll to position [233, 0]
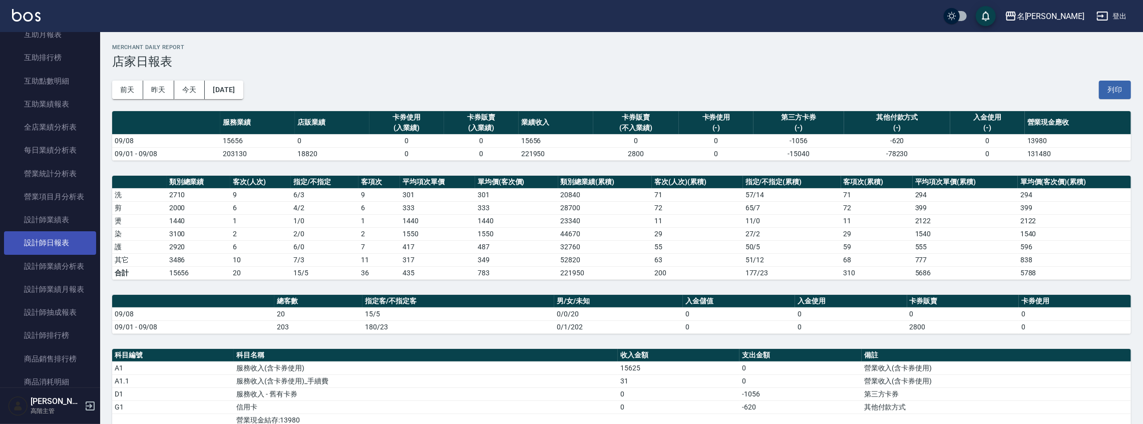
click at [55, 246] on link "設計師日報表" at bounding box center [50, 242] width 92 height 23
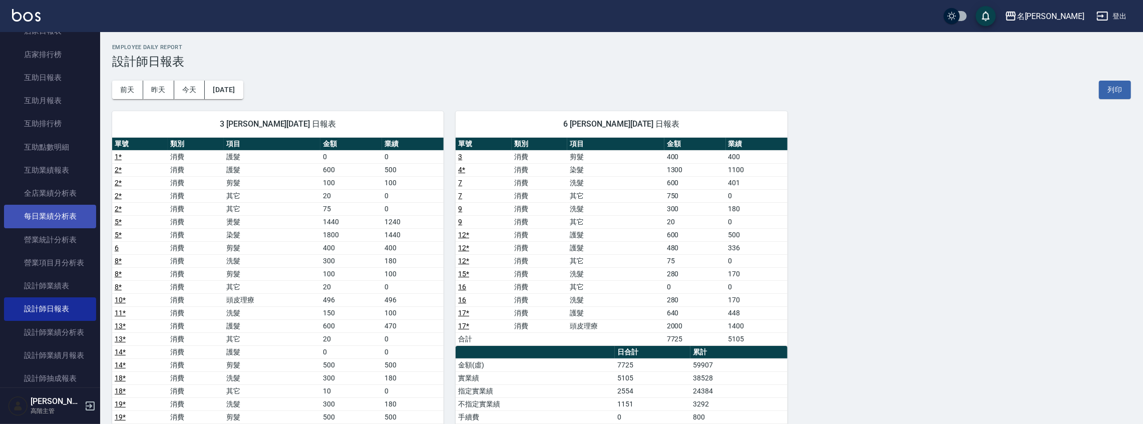
scroll to position [78, 0]
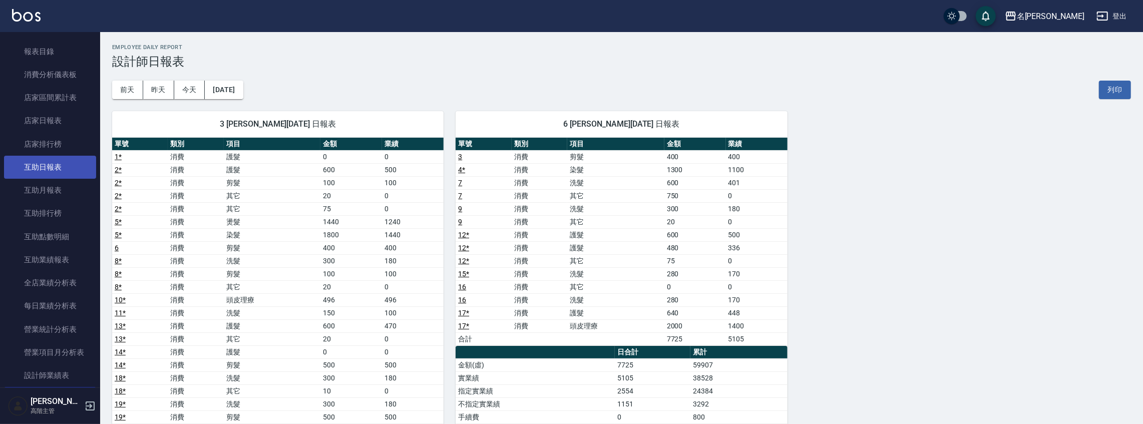
click at [56, 166] on link "互助日報表" at bounding box center [50, 167] width 92 height 23
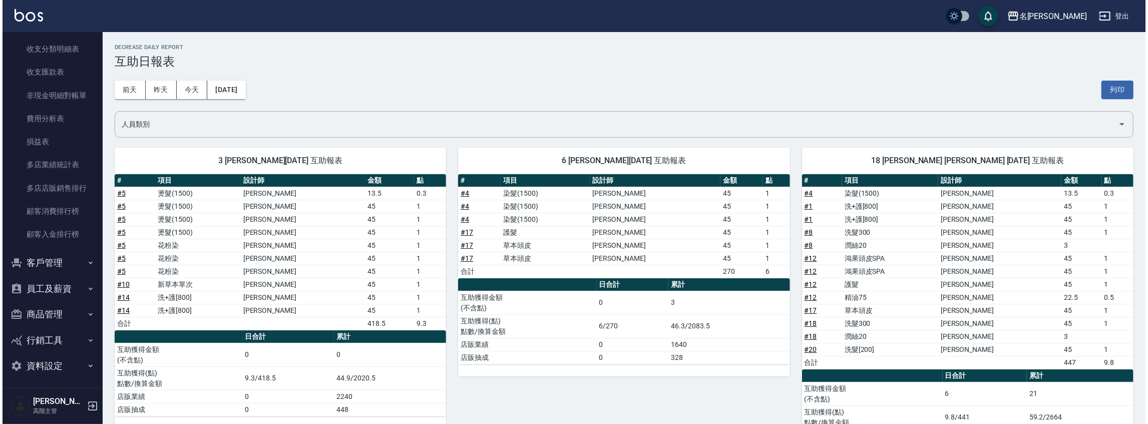
scroll to position [870, 0]
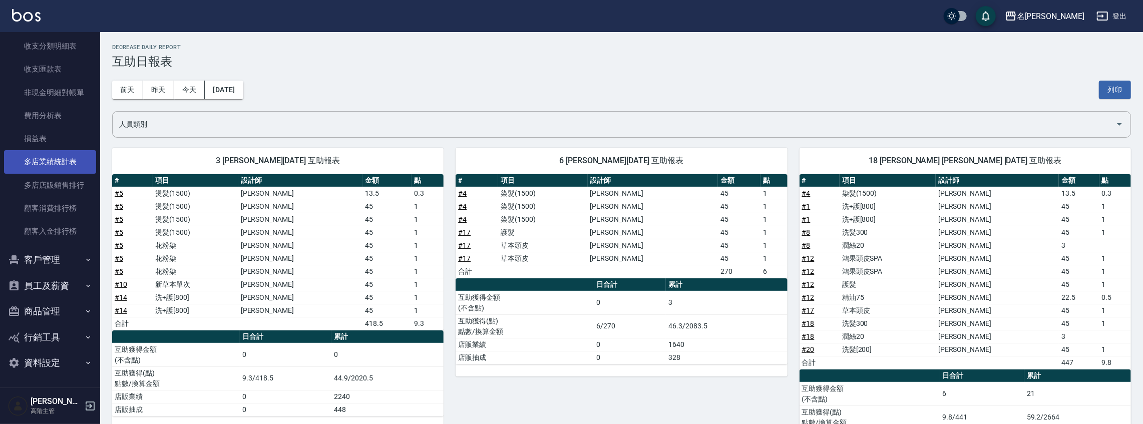
click at [58, 163] on link "多店業績統計表" at bounding box center [50, 161] width 92 height 23
